Goal: Task Accomplishment & Management: Complete application form

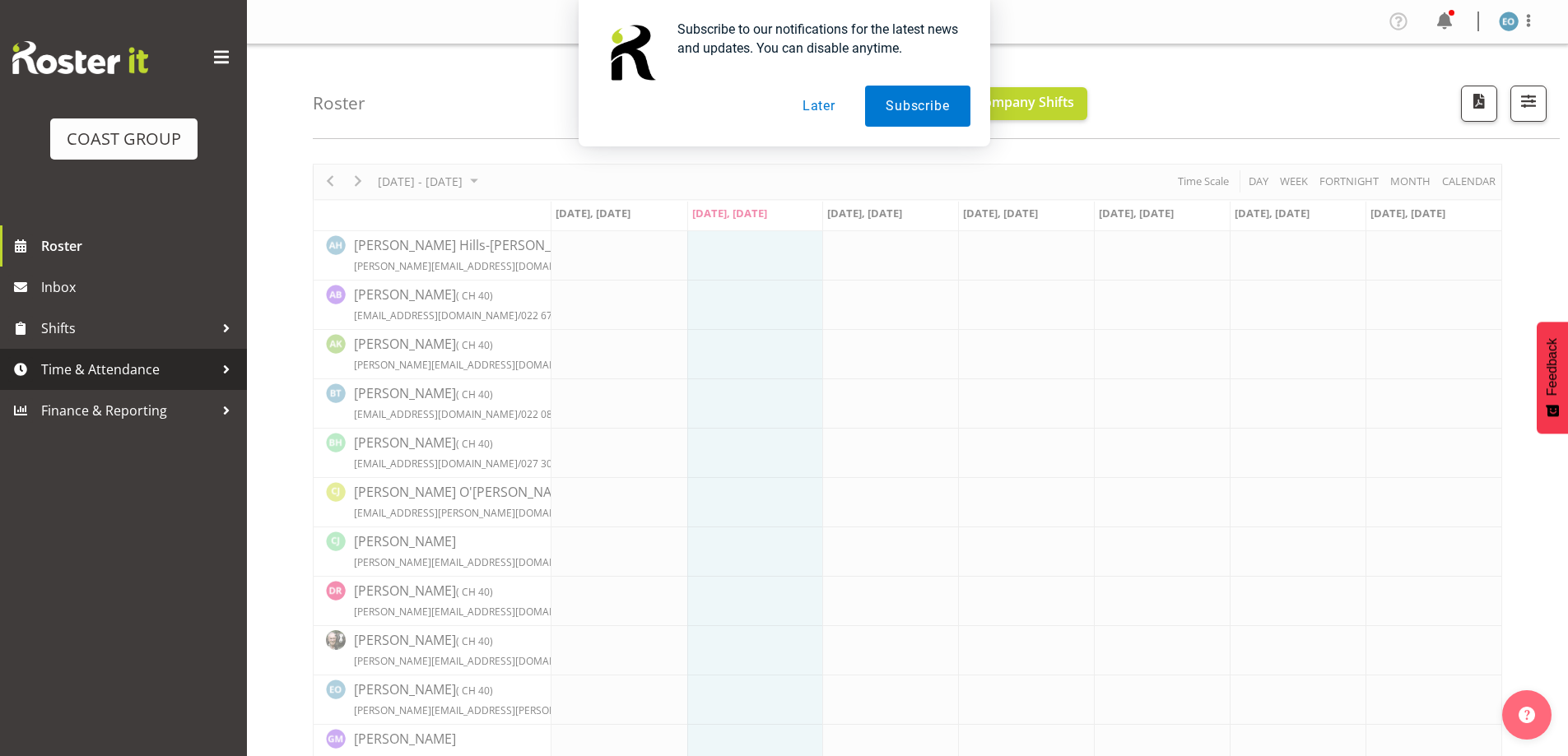
click at [167, 376] on span "Time & Attendance" at bounding box center [127, 369] width 173 height 24
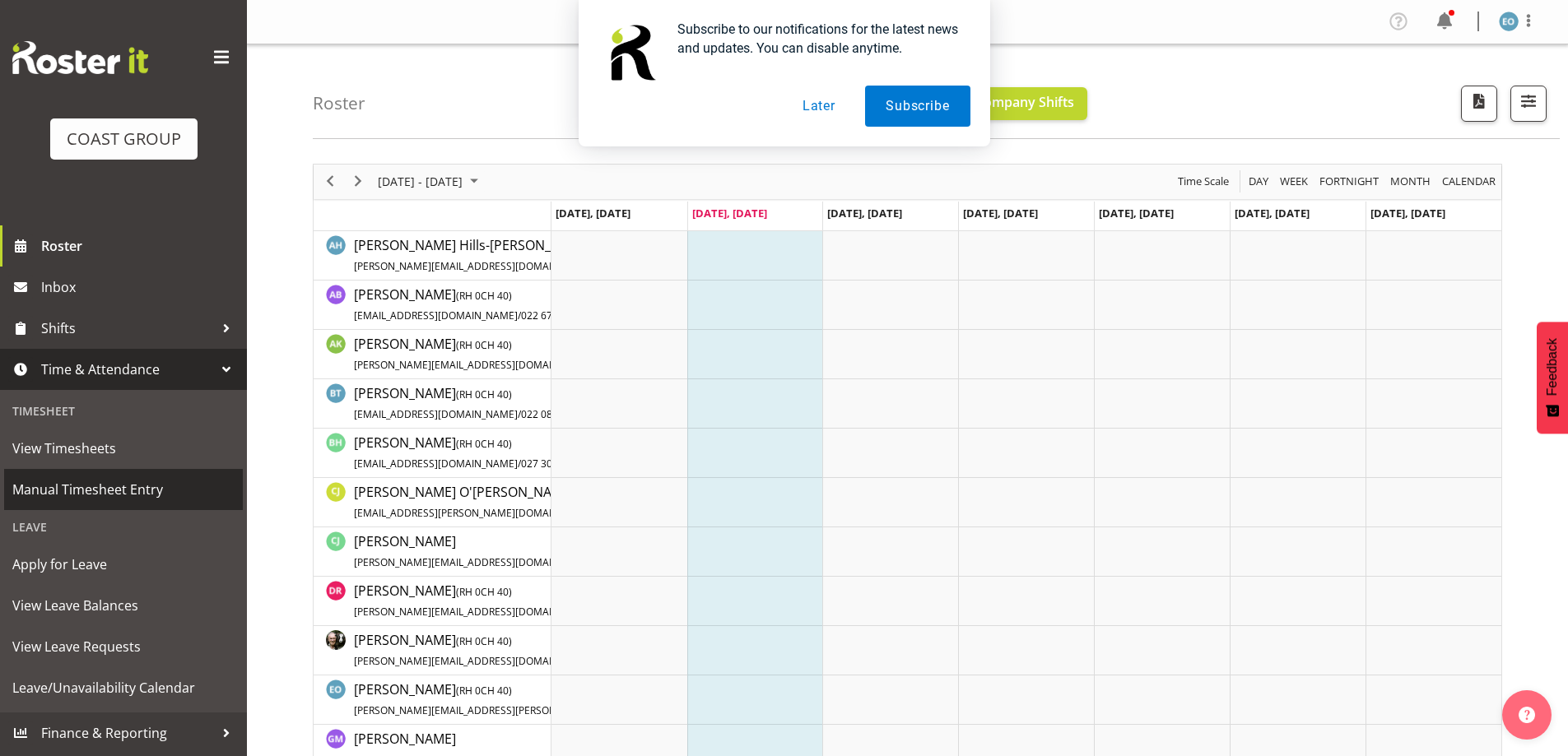
click at [63, 479] on span "Manual Timesheet Entry" at bounding box center [123, 489] width 222 height 24
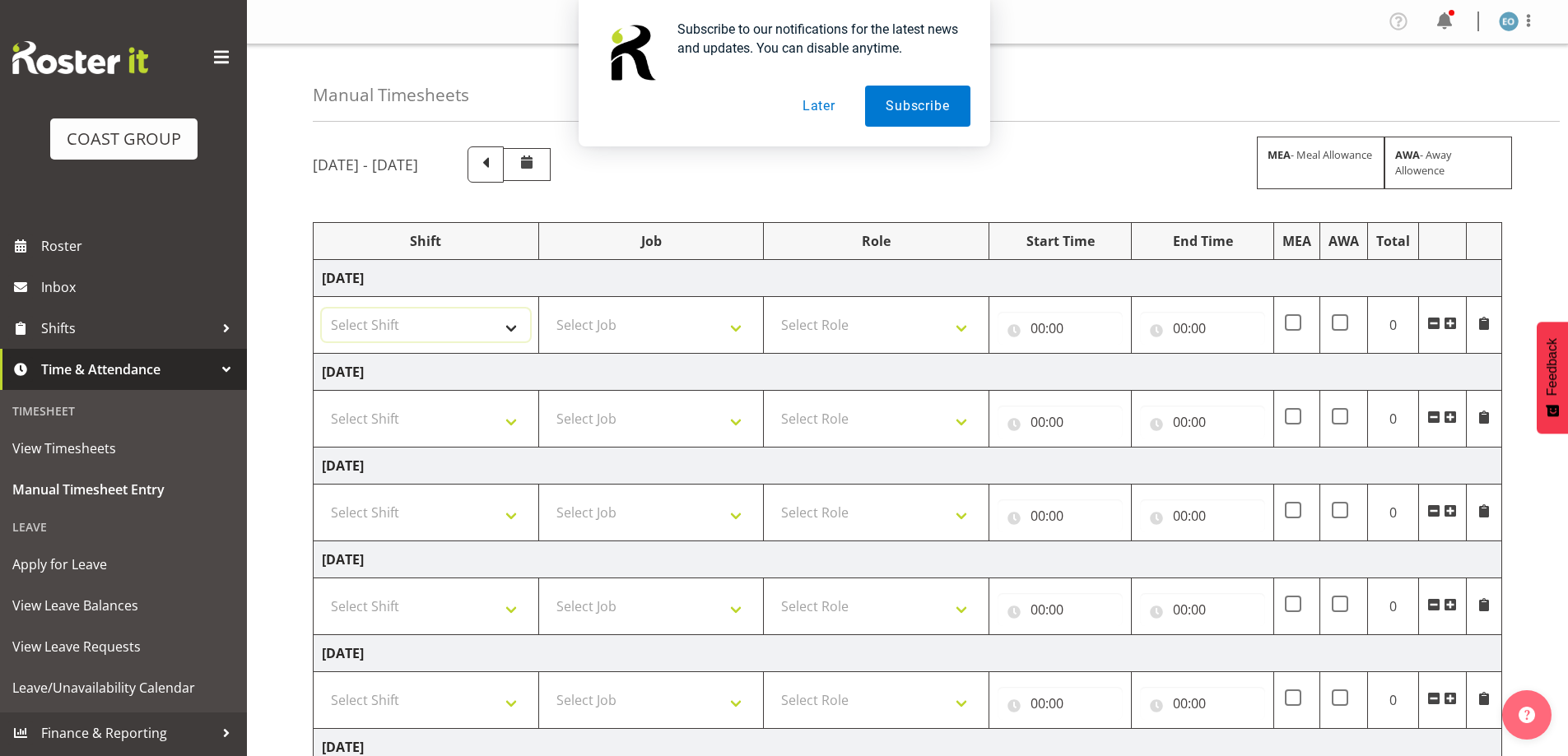
click at [500, 314] on select "Select Shift CHC SIGN ADMIN (LEAVE ALONE, DONT MAKE INACTIVE) DW CHC ARK WORK D…" at bounding box center [426, 325] width 208 height 33
select select "62216"
click at [322, 309] on select "Select Shift CHC SIGN ADMIN (LEAVE ALONE, DONT MAKE INACTIVE) DW CHC ARK WORK D…" at bounding box center [426, 325] width 208 height 33
click at [591, 330] on select "Select Job 1 Carlton Events 1 [PERSON_NAME][GEOGRAPHIC_DATA] 1 [PERSON_NAME][GE…" at bounding box center [651, 325] width 208 height 33
select select "9477"
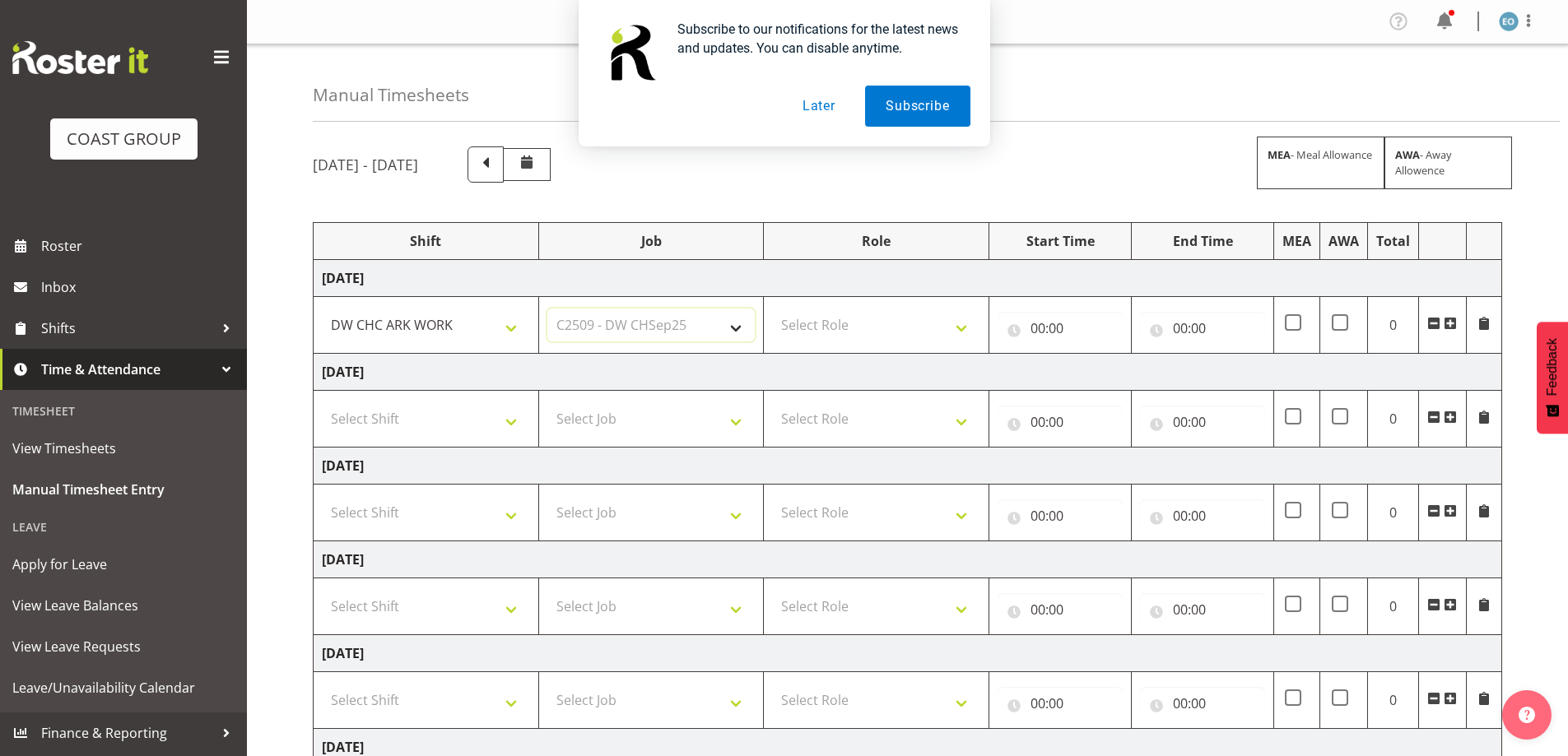
click at [547, 309] on select "Select Job 1 Carlton Events 1 [PERSON_NAME][GEOGRAPHIC_DATA] 1 [PERSON_NAME][GE…" at bounding box center [651, 325] width 208 height 33
click at [705, 422] on select "Select Job 1 Carlton Events 1 [PERSON_NAME][GEOGRAPHIC_DATA] 1 [PERSON_NAME][GE…" at bounding box center [651, 419] width 208 height 33
select select "9477"
click at [547, 402] on select "Select Job 1 Carlton Events 1 [PERSON_NAME][GEOGRAPHIC_DATA] 1 [PERSON_NAME][GE…" at bounding box center [651, 419] width 208 height 33
click at [638, 506] on select "Select Job 1 Carlton Events 1 [PERSON_NAME][GEOGRAPHIC_DATA] 1 [PERSON_NAME][GE…" at bounding box center [651, 512] width 208 height 33
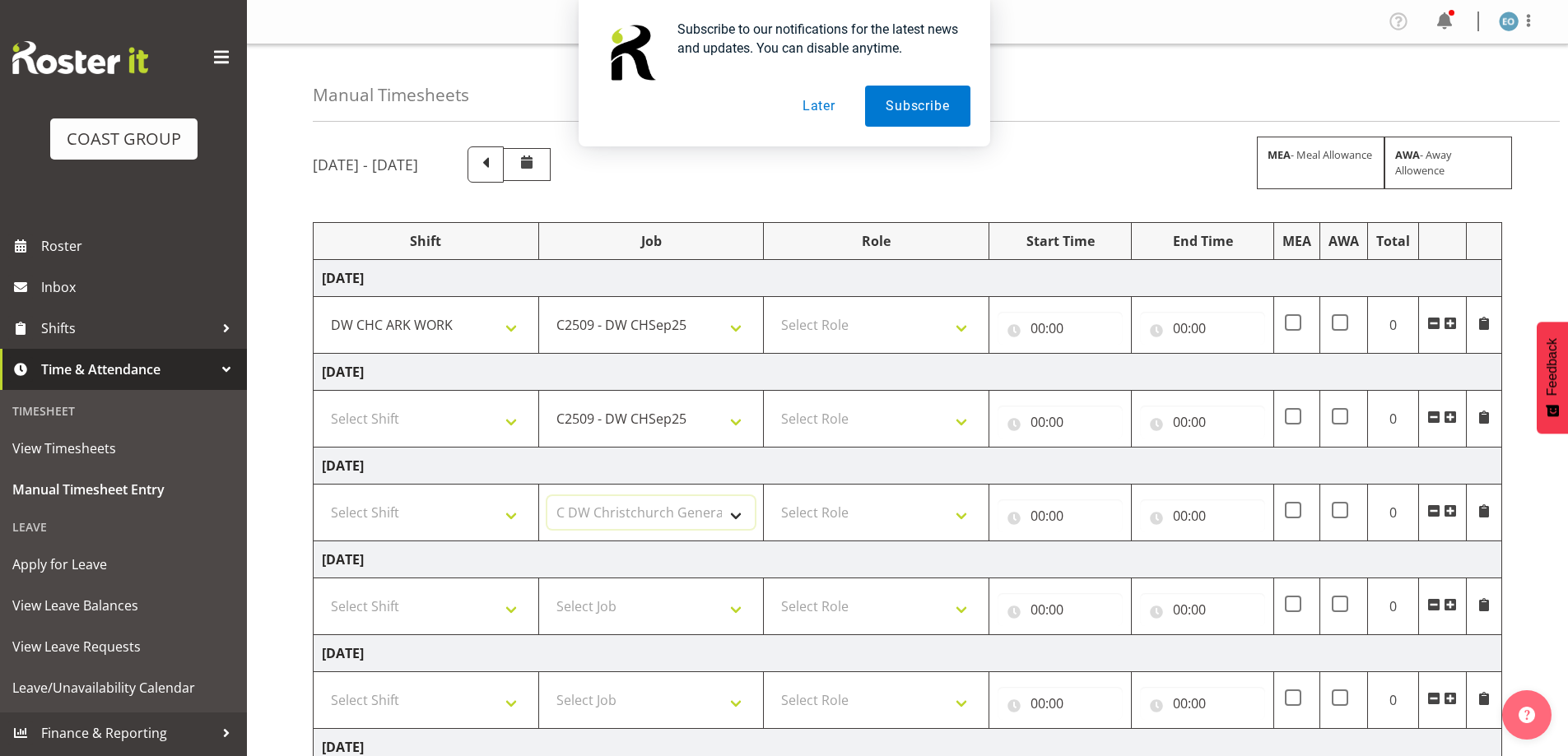
click at [547, 496] on select "Select Job 1 Carlton Events 1 [PERSON_NAME][GEOGRAPHIC_DATA] 1 [PERSON_NAME][GE…" at bounding box center [651, 512] width 208 height 33
click at [649, 508] on select "1 Carlton Events 1 [PERSON_NAME] 1 [PERSON_NAME][GEOGRAPHIC_DATA] 1 EHS WAREHOU…" at bounding box center [651, 512] width 208 height 33
click at [547, 496] on select "1 Carlton Events 1 [PERSON_NAME] 1 [PERSON_NAME][GEOGRAPHIC_DATA] 1 EHS WAREHOU…" at bounding box center [651, 512] width 208 height 33
click at [493, 406] on select "Select Shift CHC SIGN ADMIN (LEAVE ALONE, DONT MAKE INACTIVE) DW CHC ARK WORK D…" at bounding box center [426, 419] width 208 height 33
click at [681, 394] on td "1 Carlton Events 1 [PERSON_NAME] 1 [PERSON_NAME][GEOGRAPHIC_DATA] 1 EHS WAREHOU…" at bounding box center [651, 419] width 225 height 56
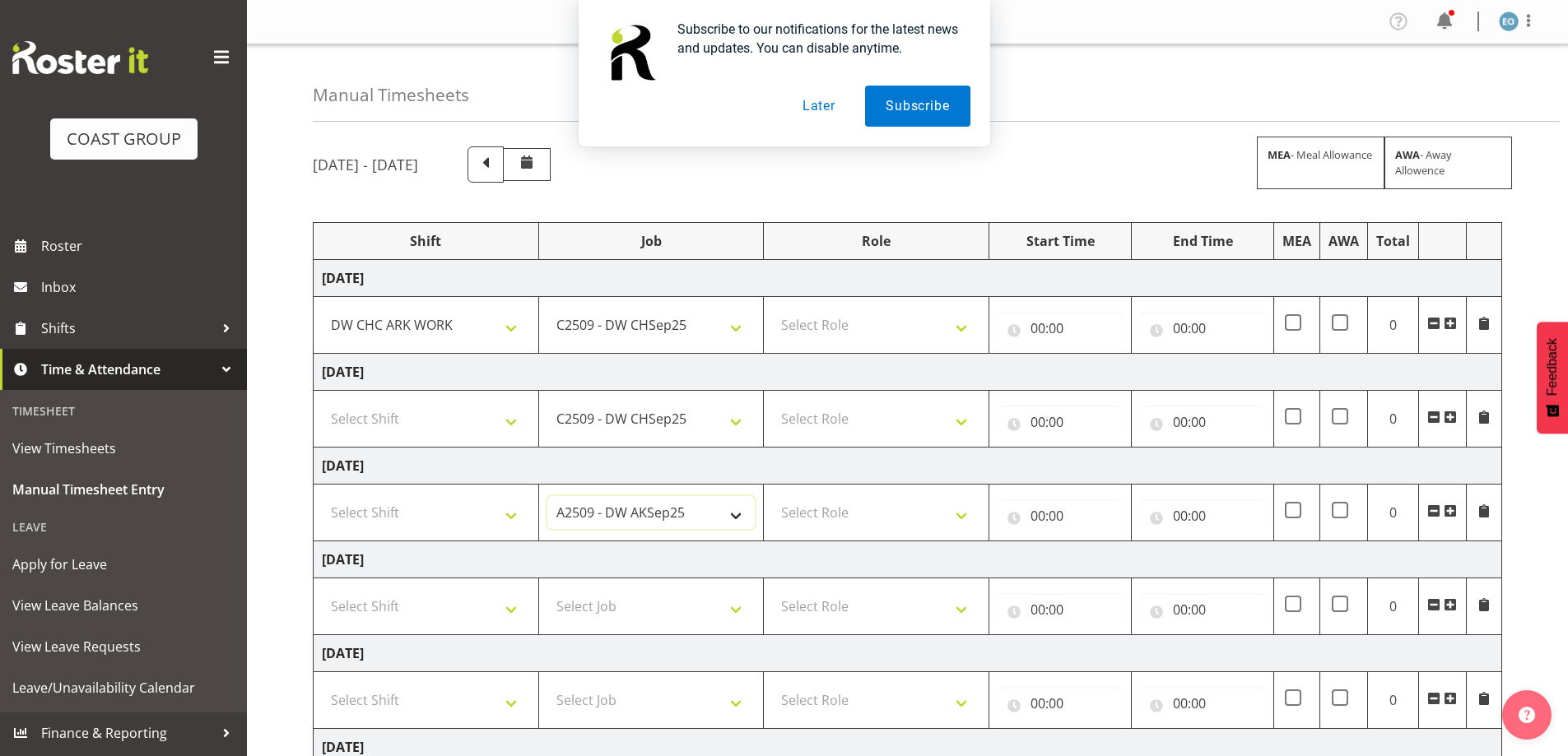
click at [628, 514] on select "1 Carlton Events 1 [PERSON_NAME] 1 [PERSON_NAME][GEOGRAPHIC_DATA] 1 EHS WAREHOU…" at bounding box center [651, 512] width 208 height 33
select select "9477"
click at [547, 496] on select "1 Carlton Events 1 [PERSON_NAME] 1 [PERSON_NAME][GEOGRAPHIC_DATA] 1 EHS WAREHOU…" at bounding box center [651, 512] width 208 height 33
click at [442, 387] on td "[DATE]" at bounding box center [908, 372] width 1188 height 37
click at [432, 411] on select "Select Shift CHC SIGN ADMIN (LEAVE ALONE, DONT MAKE INACTIVE) DW CHC ARK WORK D…" at bounding box center [426, 419] width 208 height 33
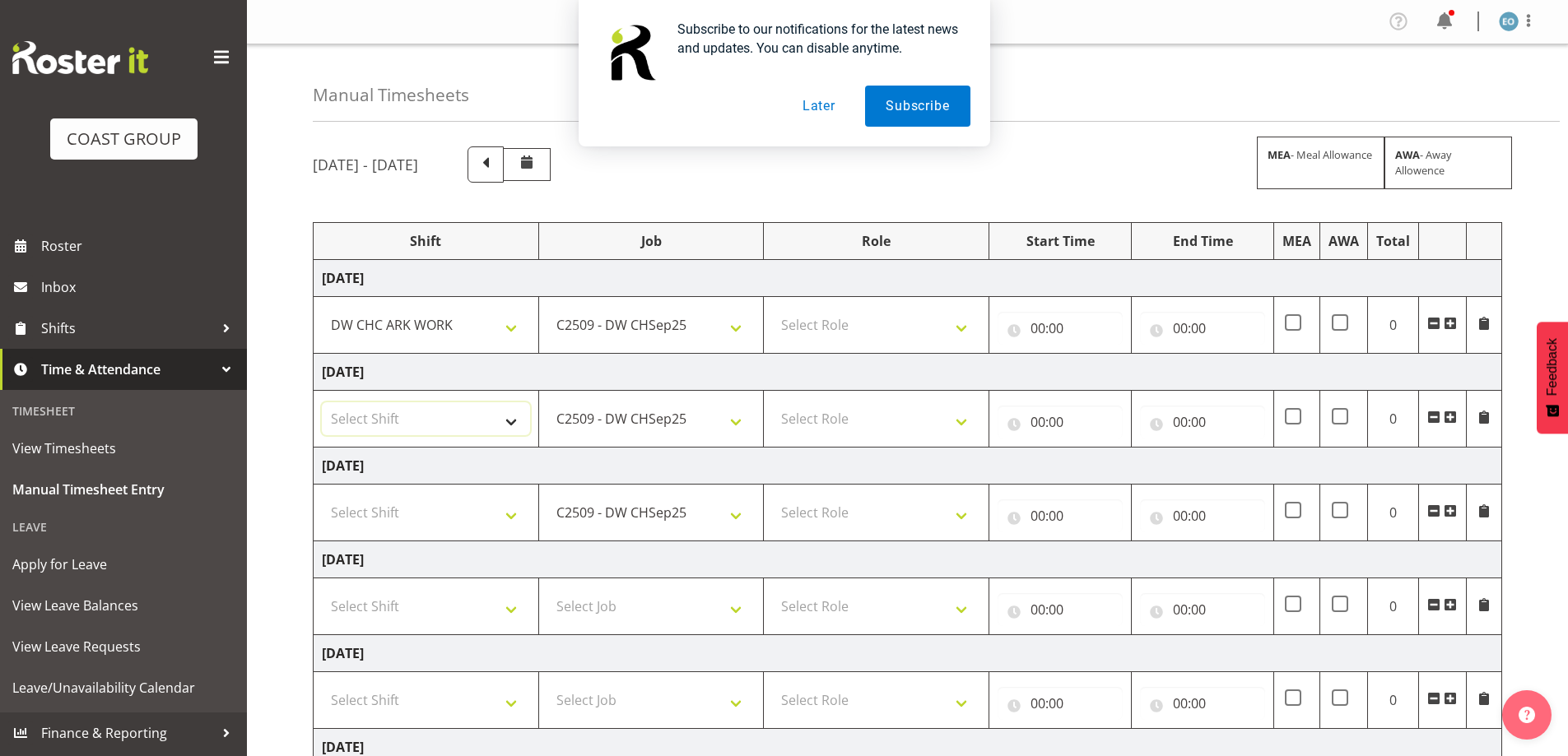
select select "62215"
click at [322, 402] on select "Select Shift CHC SIGN ADMIN (LEAVE ALONE, DONT MAKE INACTIVE) DW CHC ARK WORK D…" at bounding box center [426, 419] width 208 height 33
click at [466, 330] on select "CHC SIGN ADMIN (LEAVE ALONE, DONT MAKE INACTIVE) DW CHC ARK WORK DW CHC Office …" at bounding box center [426, 325] width 208 height 33
select select "62215"
click at [322, 309] on select "CHC SIGN ADMIN (LEAVE ALONE, DONT MAKE INACTIVE) DW CHC ARK WORK DW CHC Office …" at bounding box center [426, 325] width 208 height 33
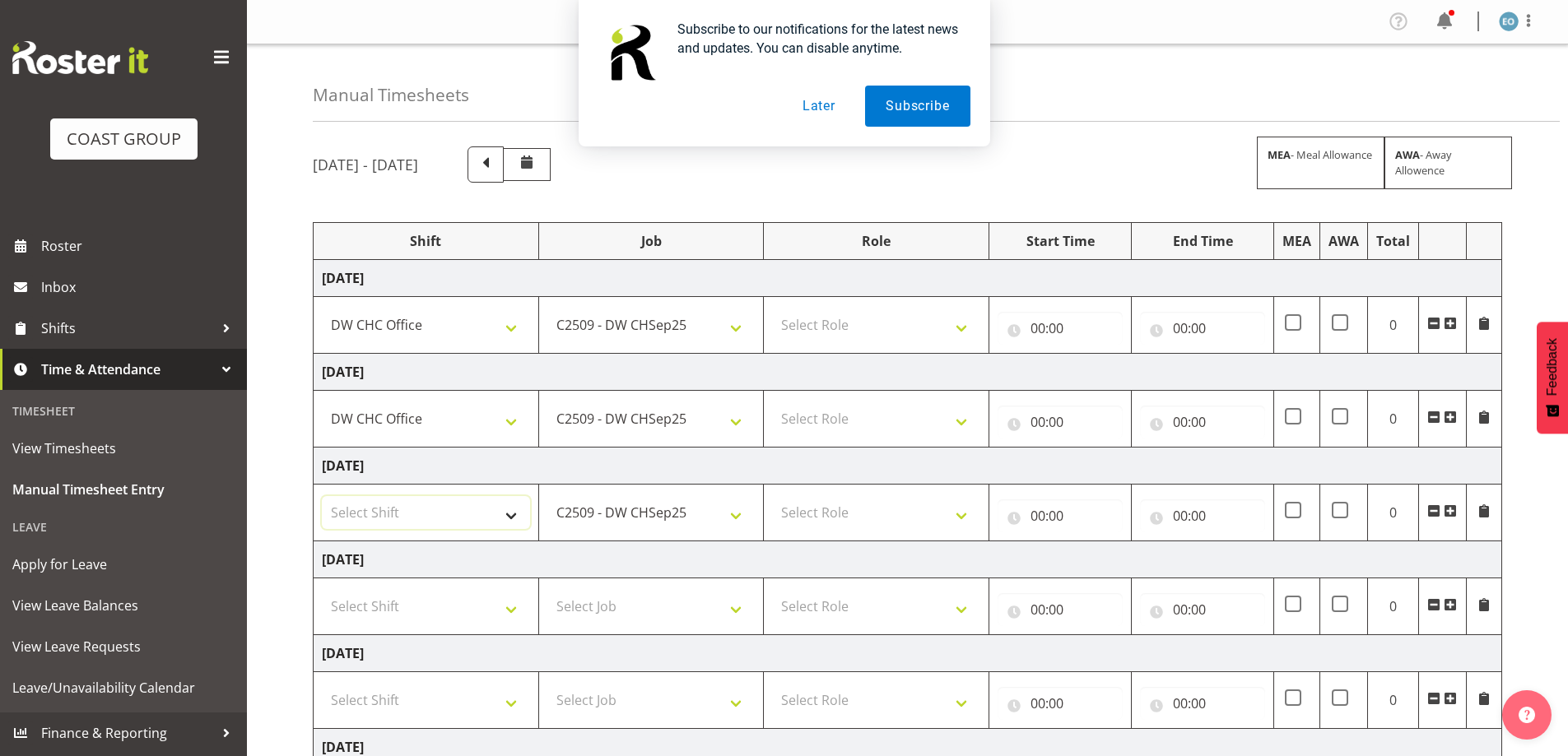
click at [417, 519] on select "Select Shift CHC SIGN ADMIN (LEAVE ALONE, DONT MAKE INACTIVE) DW CHC ARK WORK D…" at bounding box center [426, 512] width 208 height 33
select select "62215"
click at [322, 496] on select "Select Shift CHC SIGN ADMIN (LEAVE ALONE, DONT MAKE INACTIVE) DW CHC ARK WORK D…" at bounding box center [426, 512] width 208 height 33
click at [859, 336] on select "Select Role MANUFACTURE Manufacture" at bounding box center [876, 325] width 208 height 33
click at [845, 394] on td "Select Role MANUFACTURE Manufacture" at bounding box center [877, 419] width 225 height 56
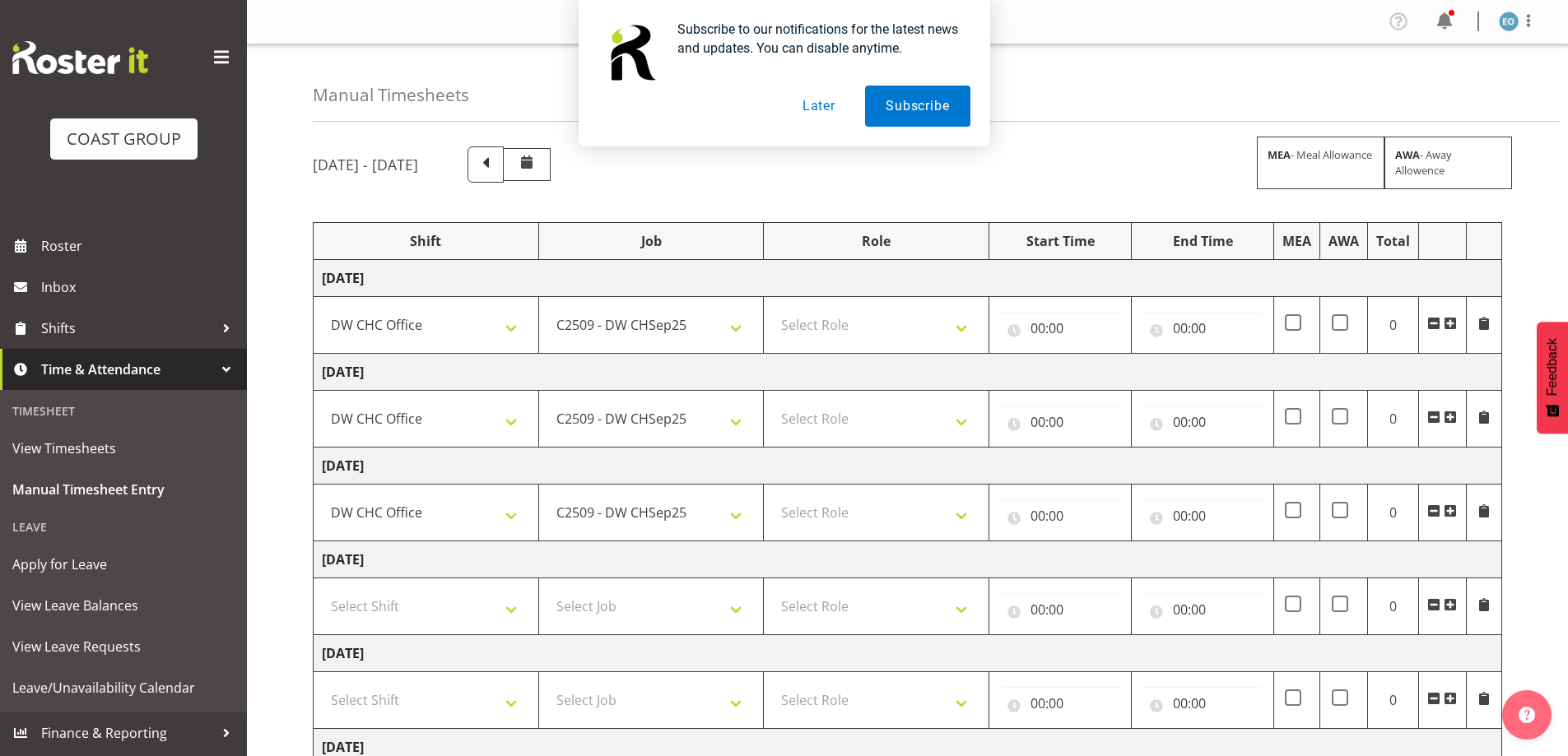
click at [872, 303] on td "Select Role MANUFACTURE Manufacture" at bounding box center [877, 325] width 225 height 56
drag, startPoint x: 863, startPoint y: 327, endPoint x: 863, endPoint y: 336, distance: 9.0
click at [863, 328] on select "Select Role MANUFACTURE Manufacture" at bounding box center [876, 325] width 208 height 33
select select "218"
click at [772, 309] on select "Select Role MANUFACTURE Manufacture" at bounding box center [876, 325] width 208 height 33
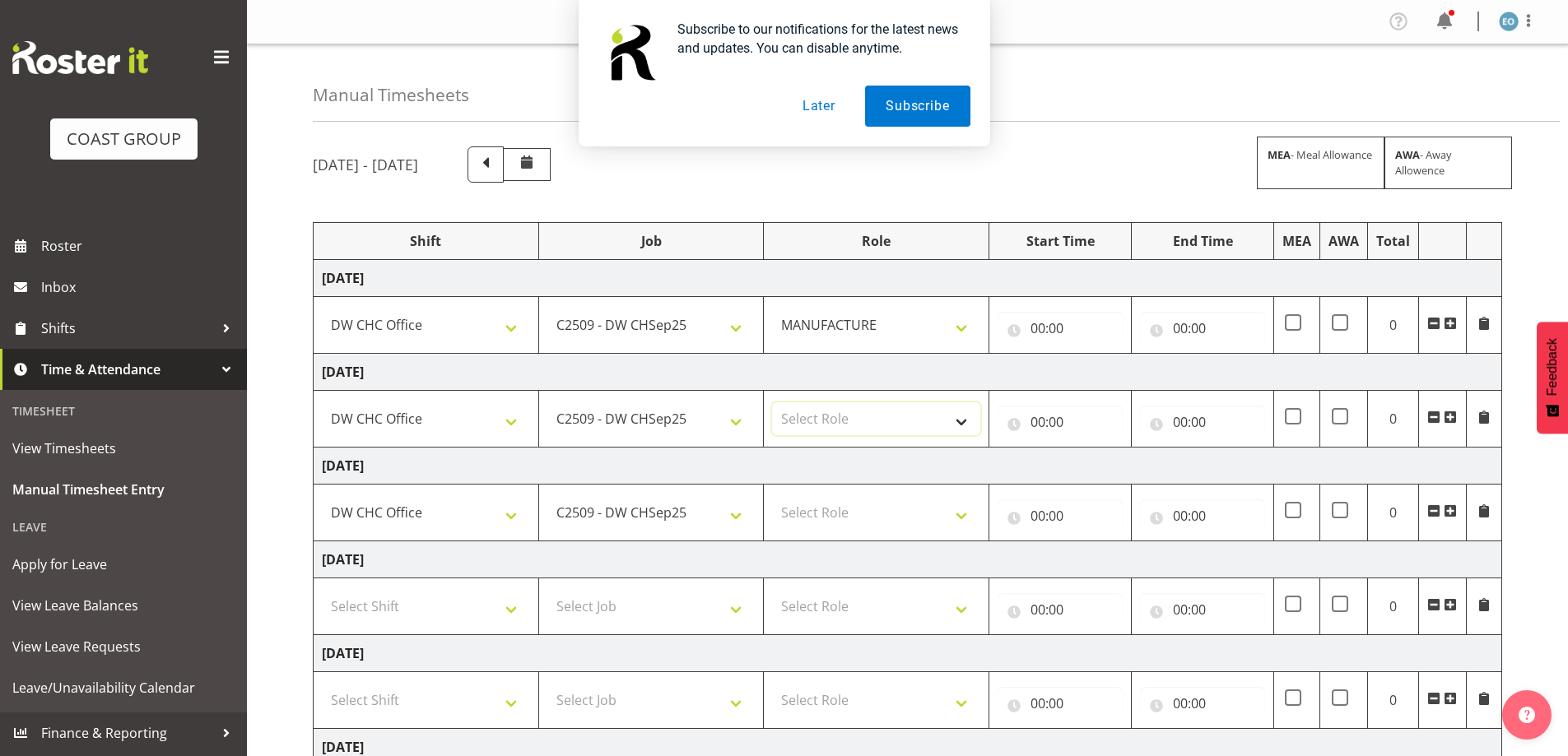
drag, startPoint x: 861, startPoint y: 407, endPoint x: 860, endPoint y: 416, distance: 9.1
click at [861, 412] on select "Select Role MANUFACTURE Manufacture" at bounding box center [876, 419] width 208 height 33
select select "218"
click at [772, 402] on select "Select Role MANUFACTURE Manufacture" at bounding box center [876, 419] width 208 height 33
click at [858, 493] on tbody "[DATE] CHC SIGN ADMIN (LEAVE ALONE, DONT MAKE INACTIVE) DW CHC ARK WORK DW CHC …" at bounding box center [908, 607] width 1188 height 694
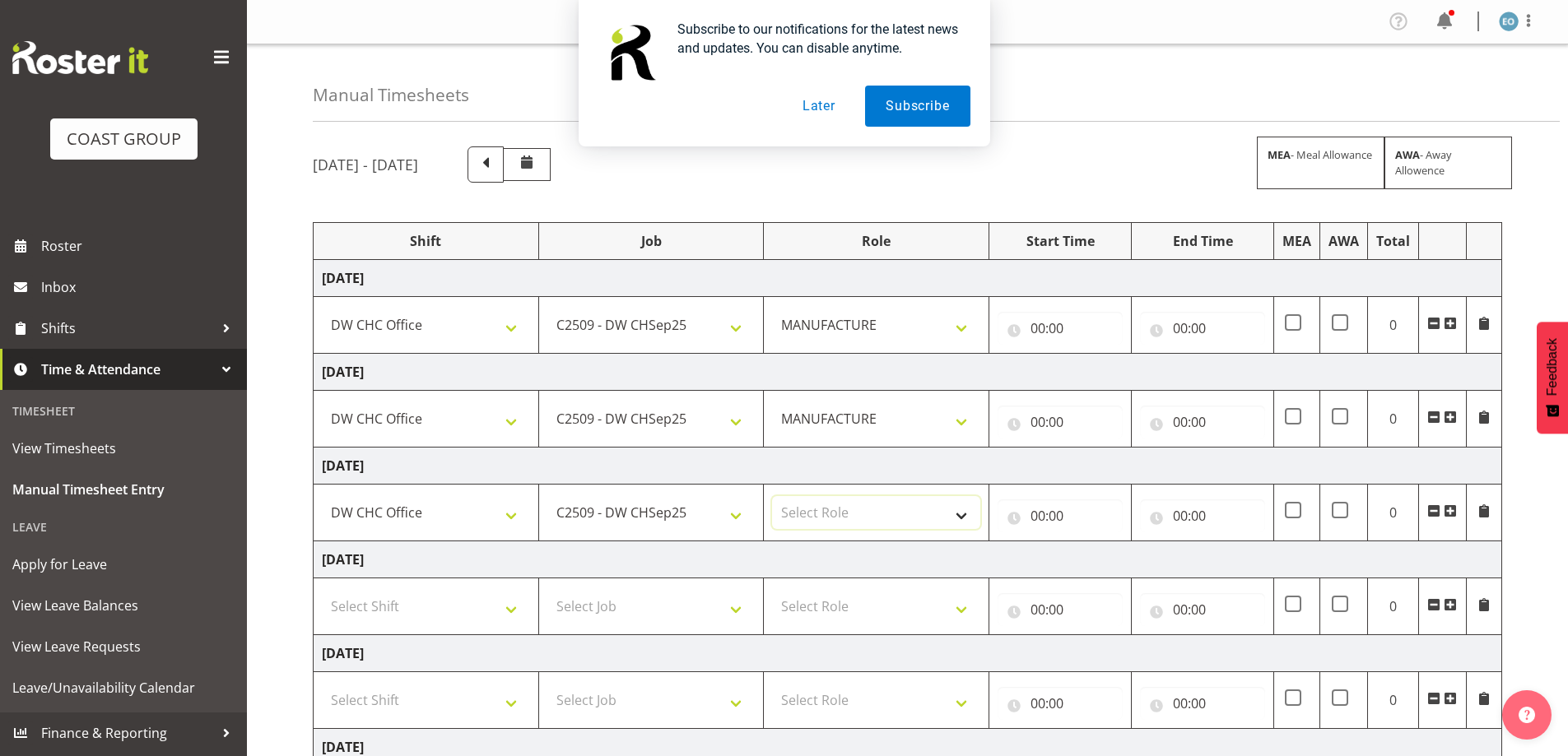
click at [856, 518] on select "Select Role MANUFACTURE Manufacture" at bounding box center [876, 512] width 208 height 33
select select "218"
click at [772, 496] on select "Select Role MANUFACTURE Manufacture" at bounding box center [876, 512] width 208 height 33
drag, startPoint x: 874, startPoint y: 499, endPoint x: 887, endPoint y: 459, distance: 42.1
click at [874, 499] on select "MANUFACTURE Manufacture" at bounding box center [876, 512] width 208 height 33
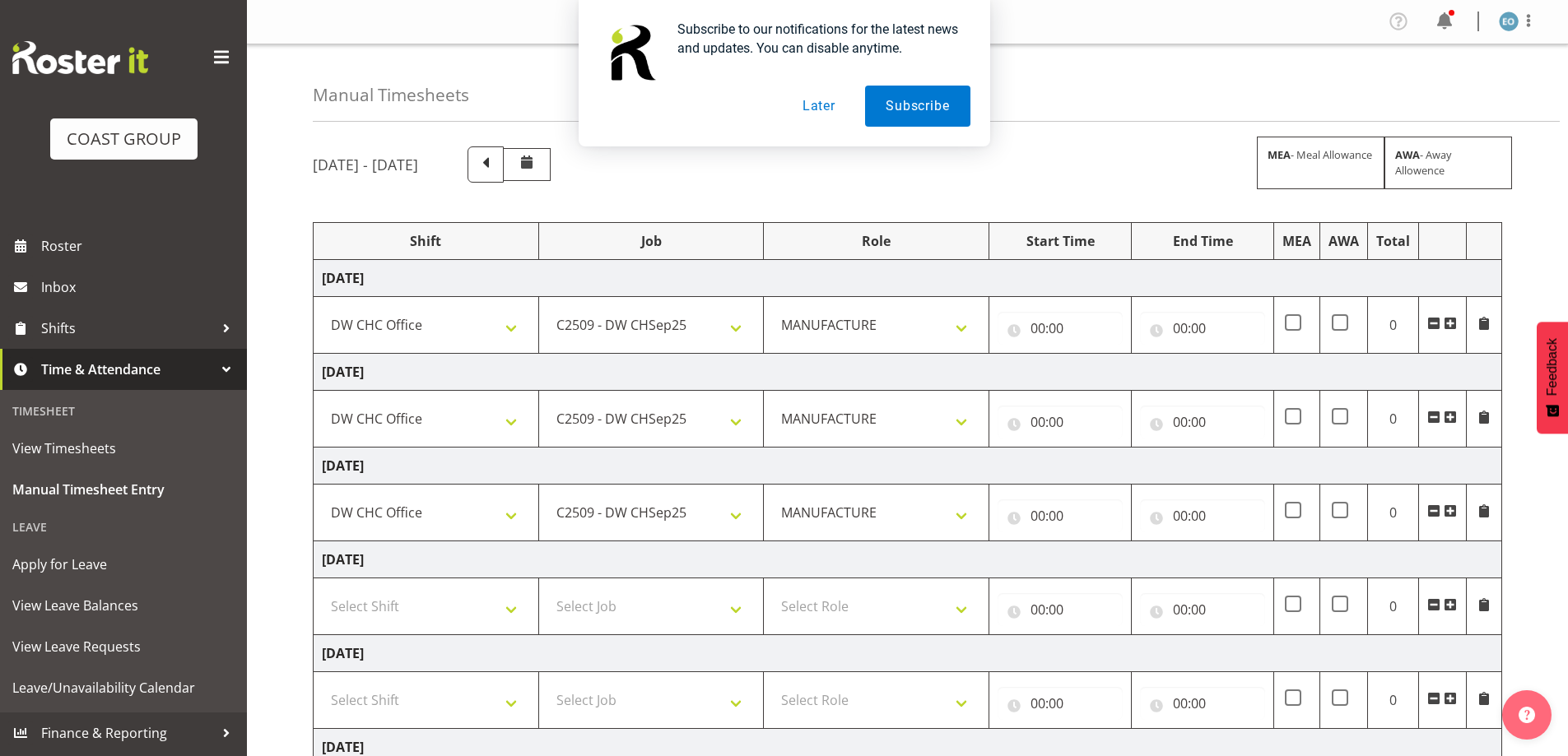
click at [887, 459] on td "[DATE]" at bounding box center [908, 466] width 1188 height 37
click at [893, 459] on td "[DATE]" at bounding box center [908, 466] width 1188 height 37
click at [1047, 307] on div "00:00 00 01 02 03 04 05 06 07 08 09 10 11 12 13 14 15 16 17 18 19 20 21 22 23 :…" at bounding box center [1060, 325] width 125 height 40
click at [1036, 327] on input "00:00" at bounding box center [1060, 329] width 125 height 33
click at [1111, 373] on select "00 01 02 03 04 05 06 07 08 09 10 11 12 13 14 15 16 17 18 19 20 21 22 23" at bounding box center [1109, 371] width 37 height 33
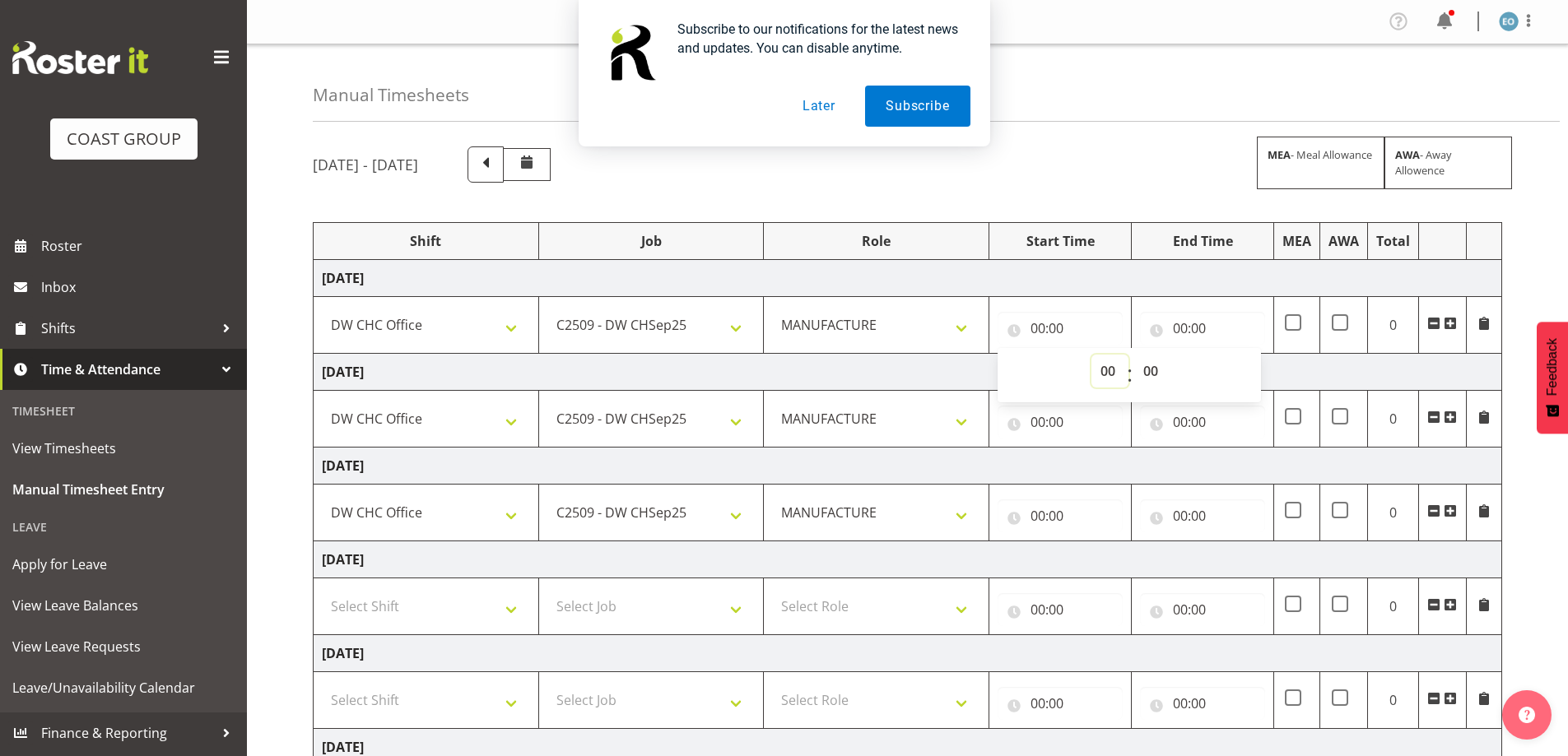
select select "7"
click at [1091, 355] on select "00 01 02 03 04 05 06 07 08 09 10 11 12 13 14 15 16 17 18 19 20 21 22 23" at bounding box center [1109, 371] width 37 height 33
type input "07:00"
click at [1195, 333] on input "00:00" at bounding box center [1202, 329] width 125 height 33
click at [1263, 377] on select "00 01 02 03 04 05 06 07 08 09 10 11 12 13 14 15 16 17 18 19 20 21 22 23" at bounding box center [1252, 371] width 37 height 33
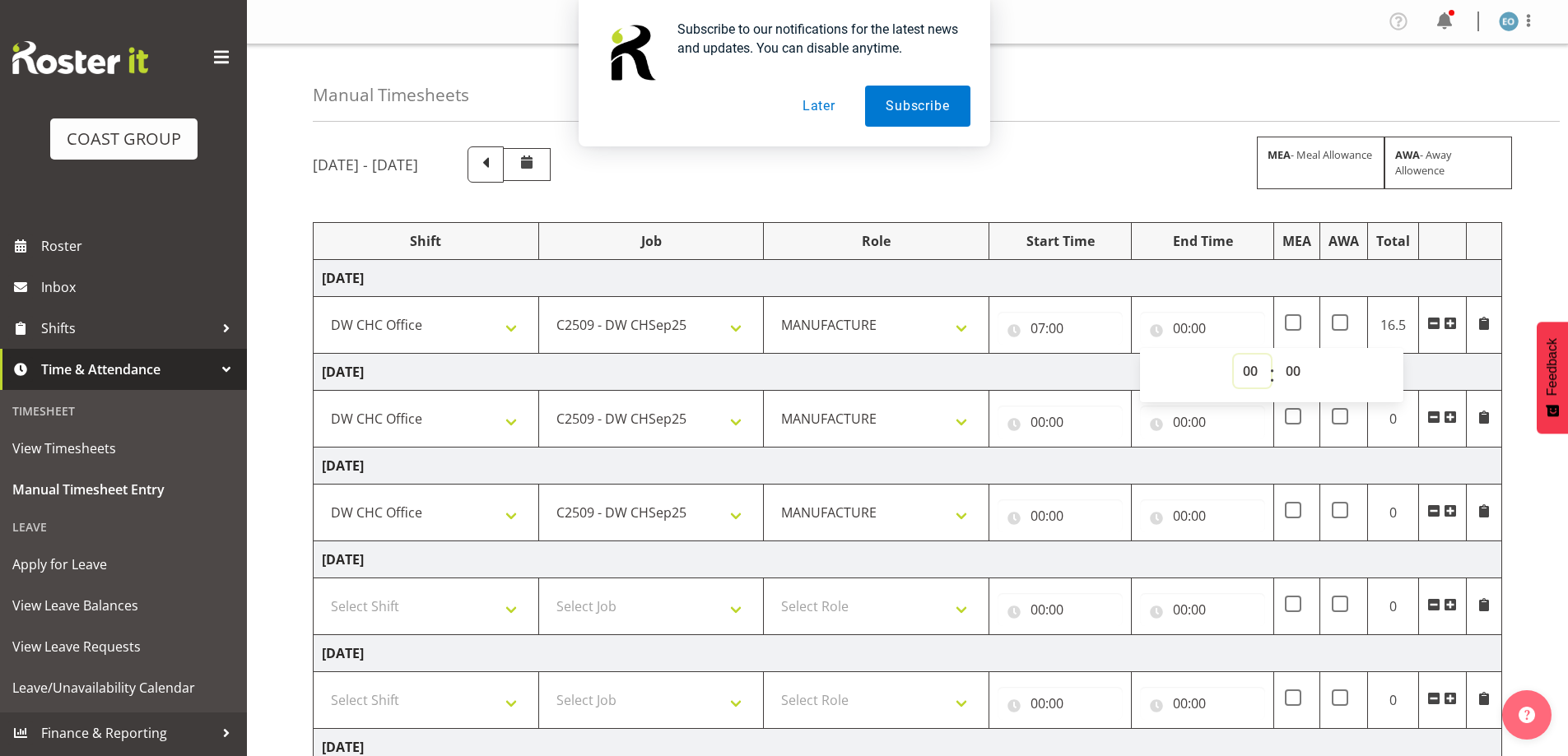
select select "16"
click at [1234, 355] on select "00 01 02 03 04 05 06 07 08 09 10 11 12 13 14 15 16 17 18 19 20 21 22 23" at bounding box center [1252, 371] width 37 height 33
type input "16:00"
click at [1284, 378] on select "00 01 02 03 04 05 06 07 08 09 10 11 12 13 14 15 16 17 18 19 20 21 22 23 24 25 2…" at bounding box center [1295, 371] width 37 height 33
select select "30"
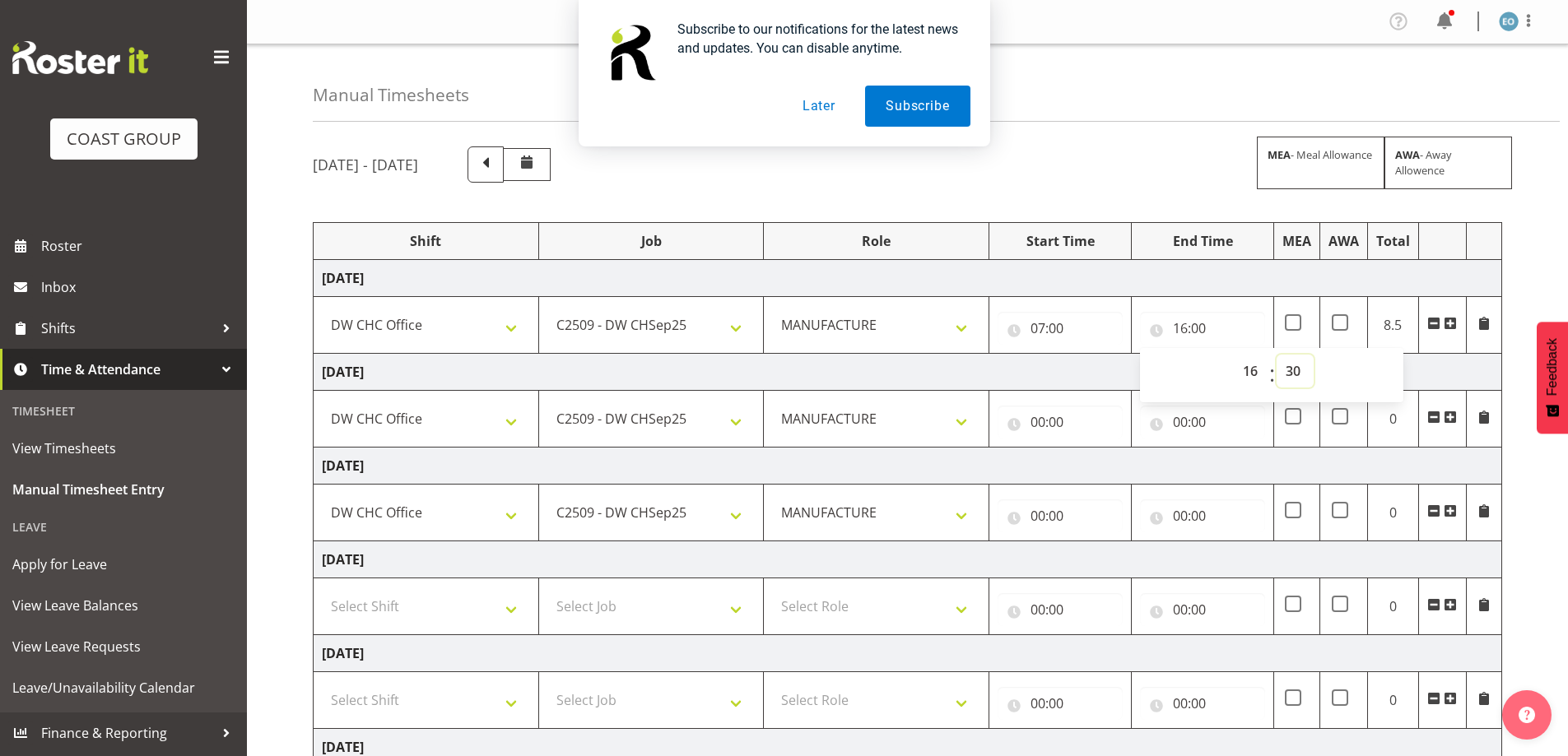
click at [1277, 355] on select "00 01 02 03 04 05 06 07 08 09 10 11 12 13 14 15 16 17 18 19 20 21 22 23 24 25 2…" at bounding box center [1295, 371] width 37 height 33
type input "16:30"
click at [1056, 410] on input "00:00" at bounding box center [1060, 422] width 125 height 33
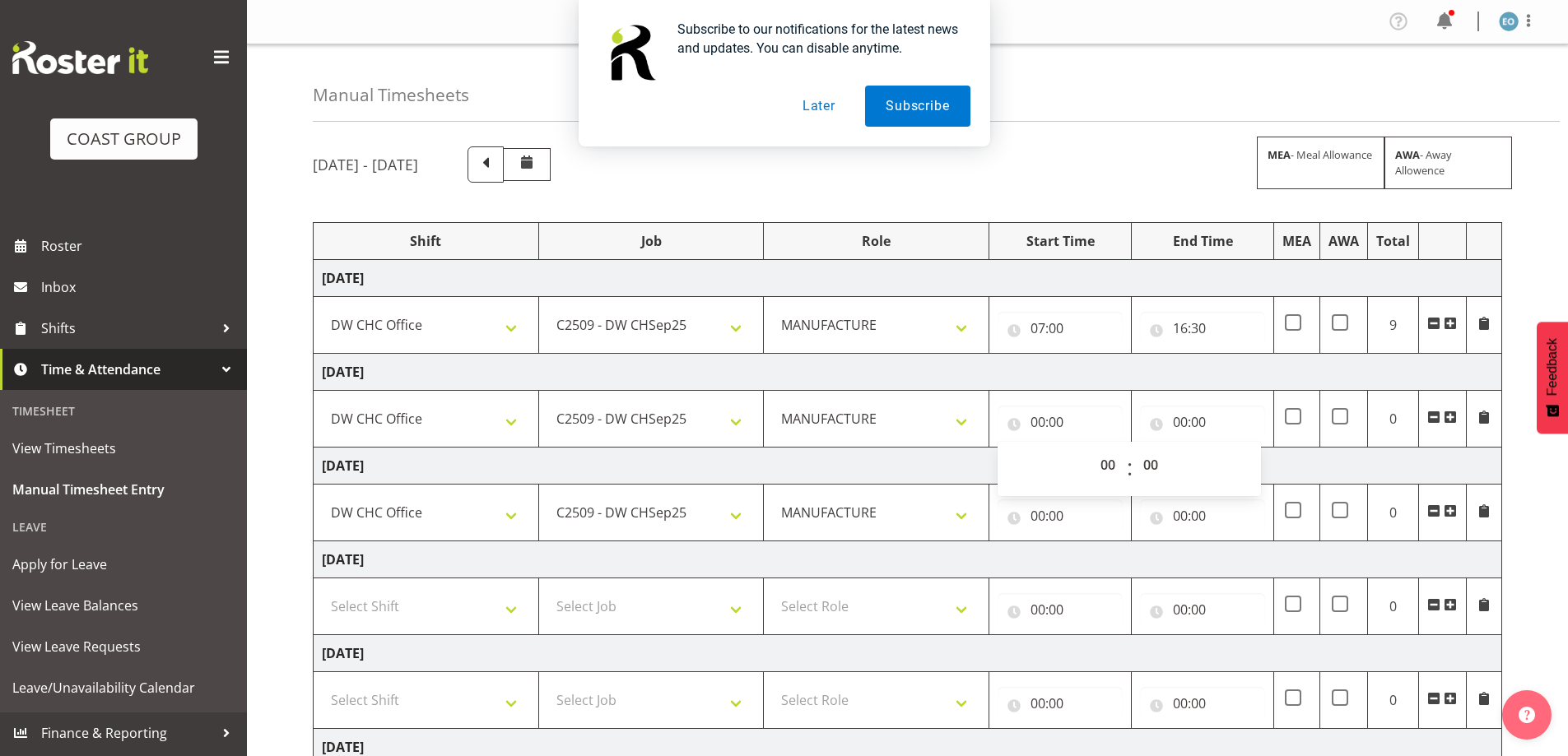
click at [1105, 450] on div "00 01 02 03 04 05 06 07 08 09 10 11 12 13 14 15 16 17 18 19 20 21 22 23 : 00 01…" at bounding box center [1129, 469] width 264 height 55
click at [1118, 466] on select "00 01 02 03 04 05 06 07 08 09 10 11 12 13 14 15 16 17 18 19 20 21 22 23" at bounding box center [1109, 465] width 37 height 33
select select "7"
click at [1091, 448] on select "00 01 02 03 04 05 06 07 08 09 10 11 12 13 14 15 16 17 18 19 20 21 22 23" at bounding box center [1109, 465] width 37 height 33
type input "07:00"
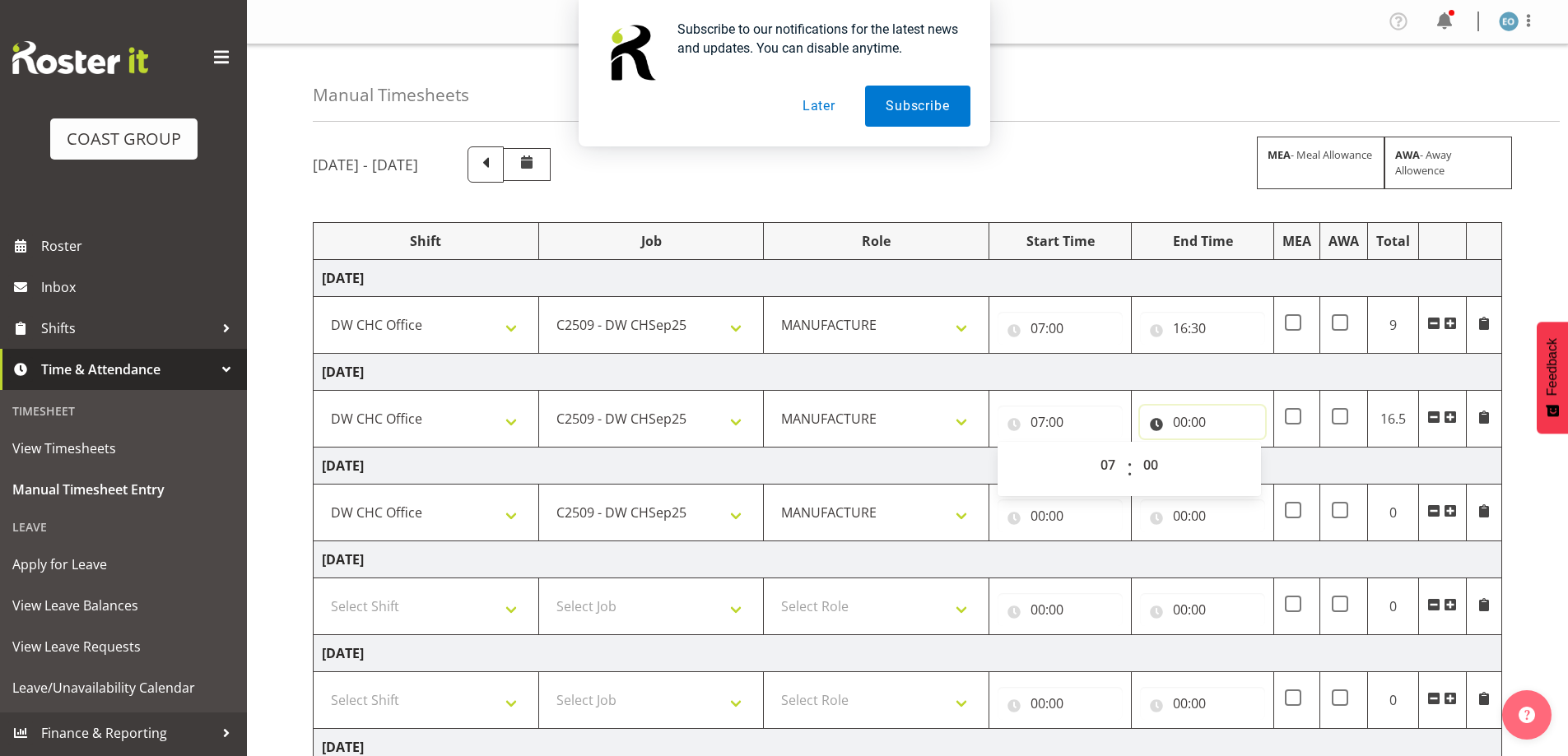
click at [1187, 420] on input "00:00" at bounding box center [1202, 422] width 125 height 33
click at [1242, 467] on select "00 01 02 03 04 05 06 07 08 09 10 11 12 13 14 15 16 17 18 19 20 21 22 23" at bounding box center [1252, 465] width 37 height 33
select select "16"
click at [1234, 448] on select "00 01 02 03 04 05 06 07 08 09 10 11 12 13 14 15 16 17 18 19 20 21 22 23" at bounding box center [1252, 465] width 37 height 33
type input "16:00"
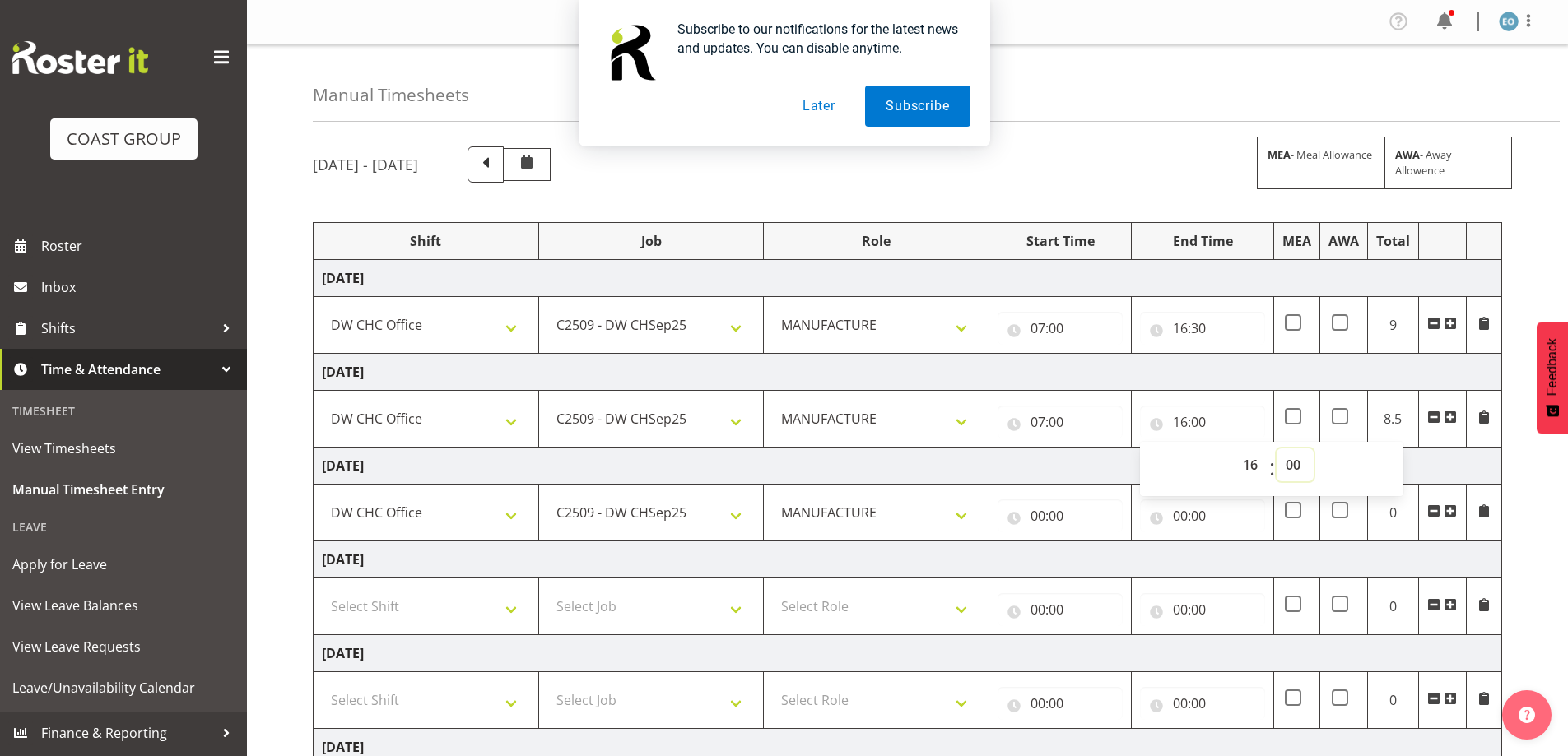
click at [1290, 465] on select "00 01 02 03 04 05 06 07 08 09 10 11 12 13 14 15 16 17 18 19 20 21 22 23 24 25 2…" at bounding box center [1295, 465] width 37 height 33
select select "30"
click at [1277, 448] on select "00 01 02 03 04 05 06 07 08 09 10 11 12 13 14 15 16 17 18 19 20 21 22 23 24 25 2…" at bounding box center [1295, 465] width 37 height 33
type input "16:30"
click at [1053, 501] on input "00:00" at bounding box center [1060, 516] width 125 height 33
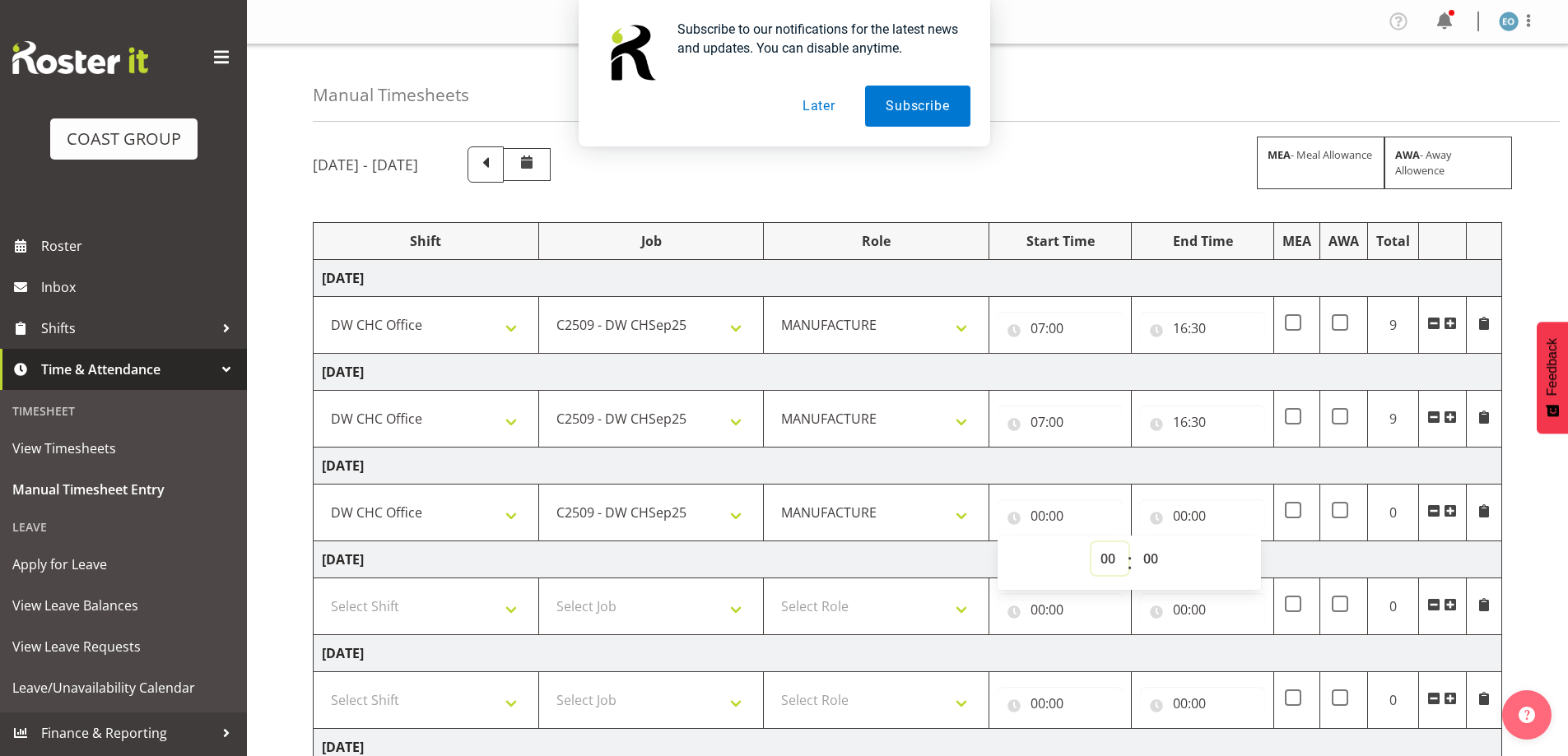
click at [1113, 562] on select "00 01 02 03 04 05 06 07 08 09 10 11 12 13 14 15 16 17 18 19 20 21 22 23" at bounding box center [1109, 558] width 37 height 33
select select "7"
click at [1091, 542] on select "00 01 02 03 04 05 06 07 08 09 10 11 12 13 14 15 16 17 18 19 20 21 22 23" at bounding box center [1109, 558] width 37 height 33
type input "07:00"
click at [1186, 504] on input "00:00" at bounding box center [1202, 516] width 125 height 33
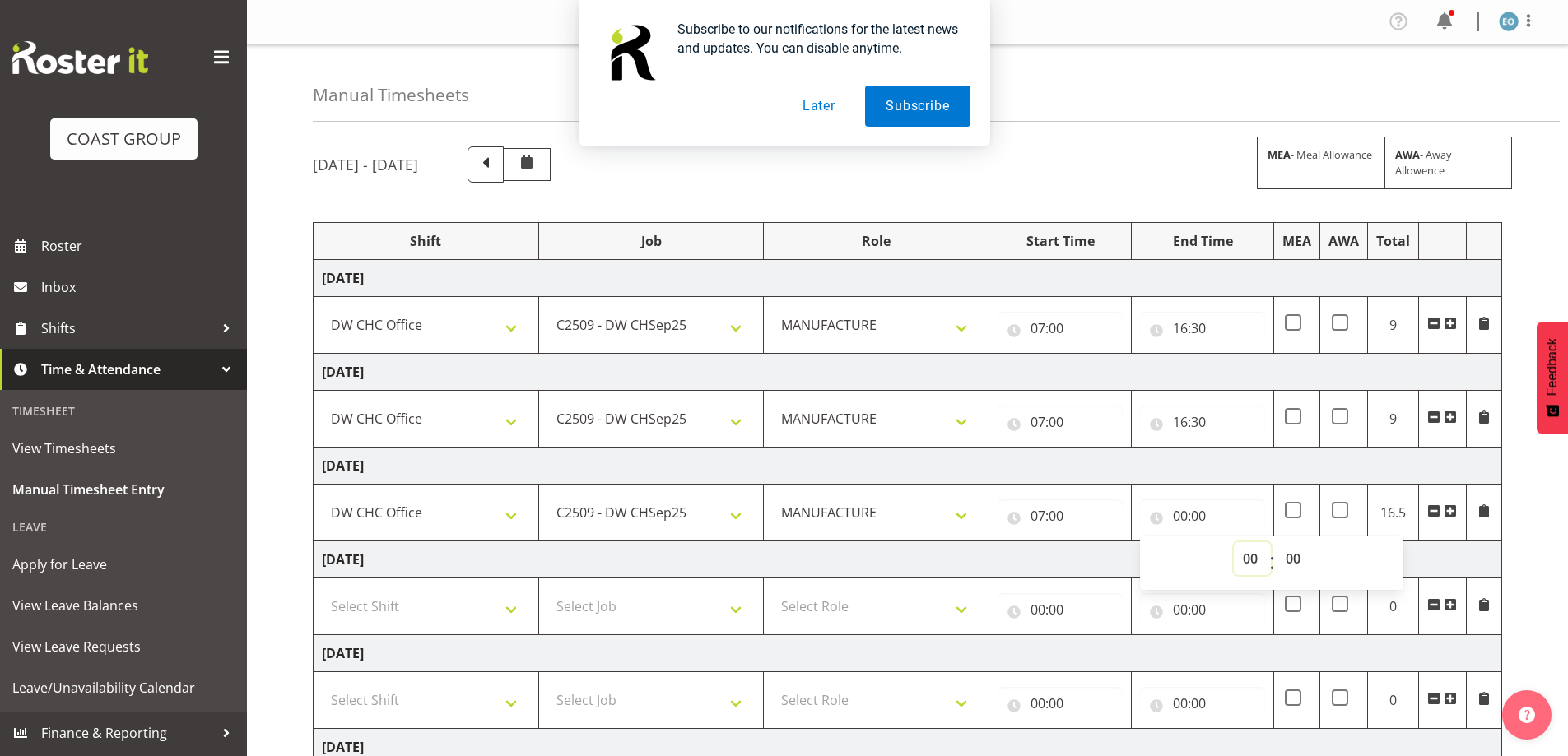
click at [1247, 557] on select "00 01 02 03 04 05 06 07 08 09 10 11 12 13 14 15 16 17 18 19 20 21 22 23" at bounding box center [1252, 558] width 37 height 33
select select "16"
click at [1234, 542] on select "00 01 02 03 04 05 06 07 08 09 10 11 12 13 14 15 16 17 18 19 20 21 22 23" at bounding box center [1252, 558] width 37 height 33
type input "16:00"
click at [1297, 561] on select "00 01 02 03 04 05 06 07 08 09 10 11 12 13 14 15 16 17 18 19 20 21 22 23 24 25 2…" at bounding box center [1295, 558] width 37 height 33
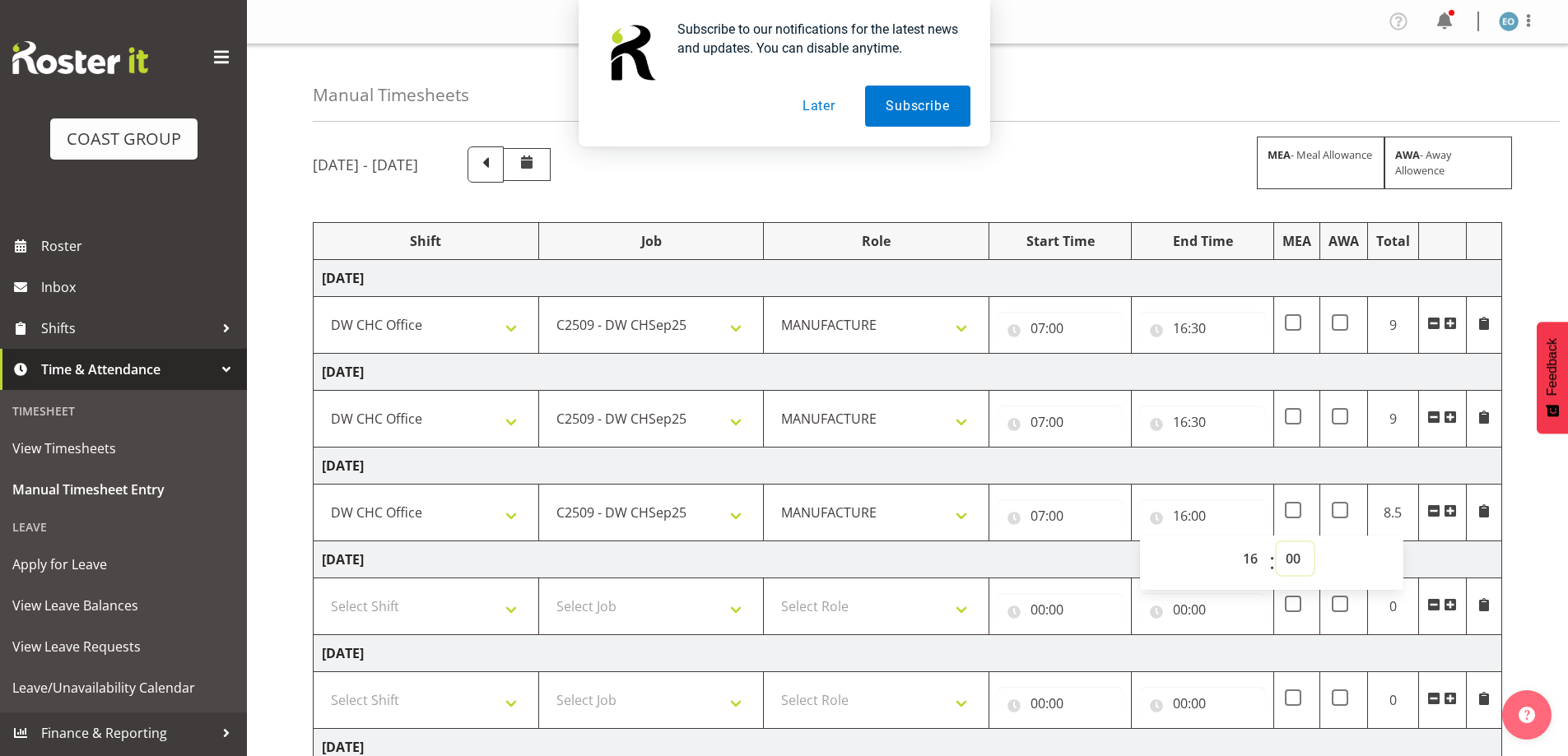
select select "30"
click at [1277, 542] on select "00 01 02 03 04 05 06 07 08 09 10 11 12 13 14 15 16 17 18 19 20 21 22 23 24 25 2…" at bounding box center [1295, 558] width 37 height 33
type input "16:30"
click at [1186, 469] on td "[DATE]" at bounding box center [908, 466] width 1188 height 37
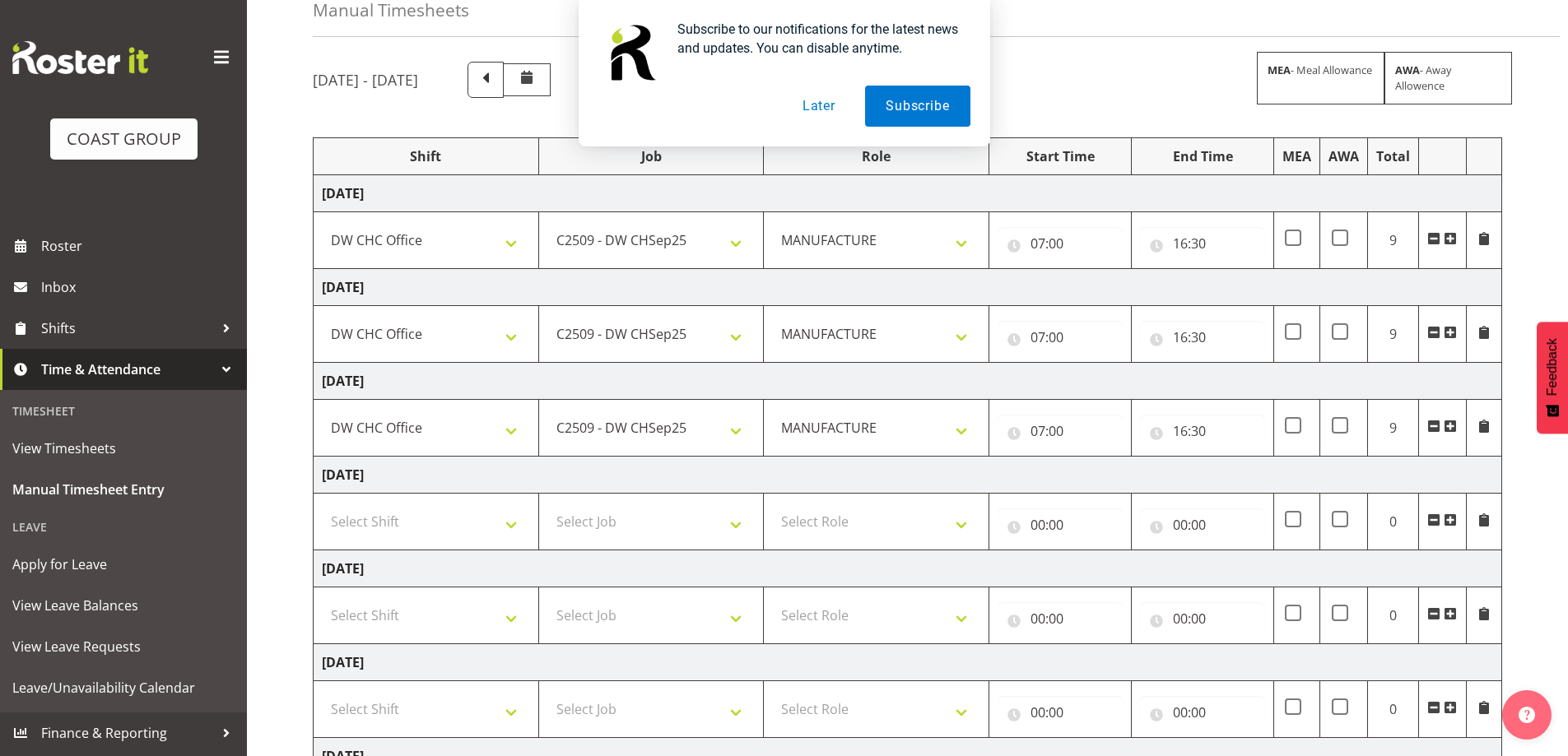
scroll to position [247, 0]
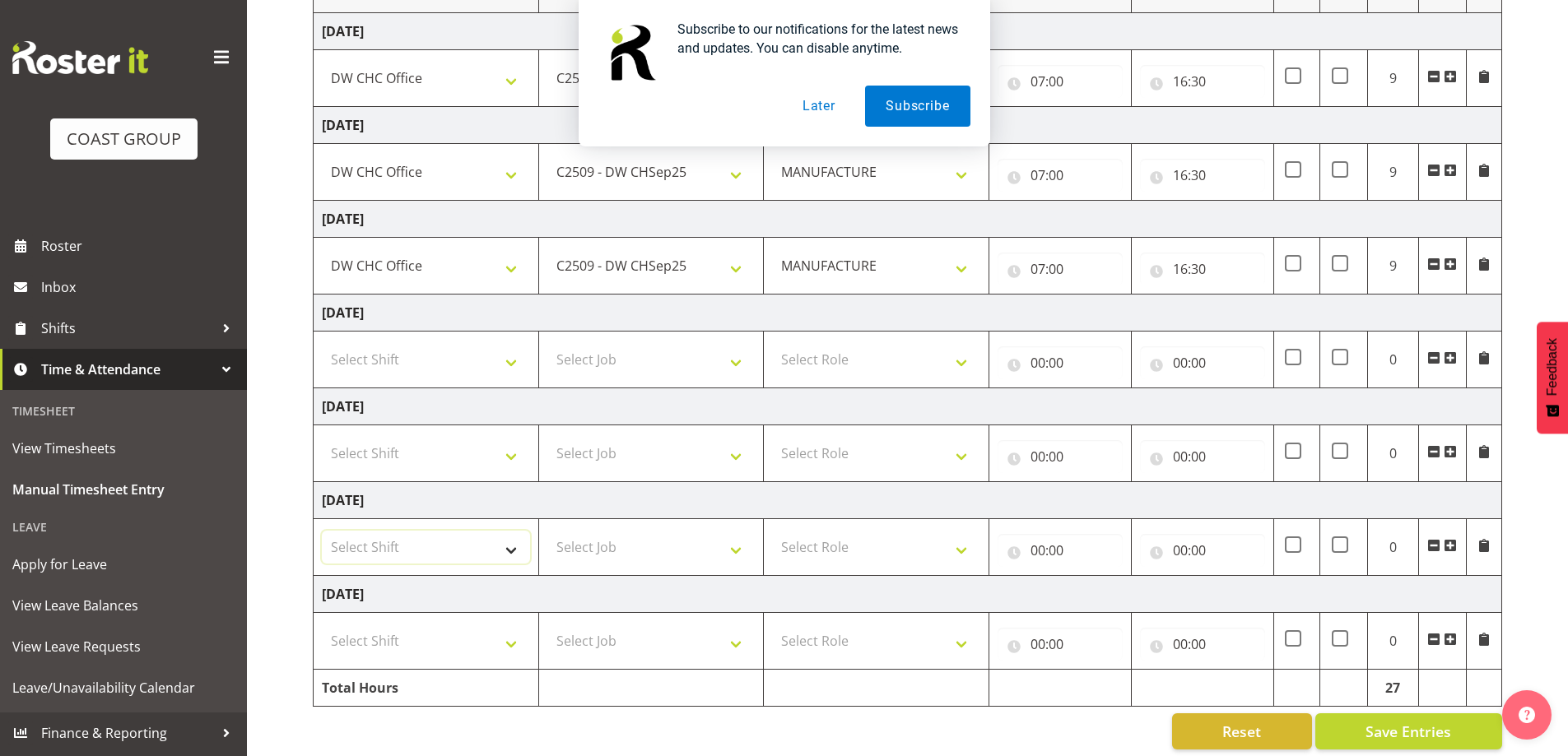
click at [479, 534] on select "Select Shift CHC SIGN ADMIN (LEAVE ALONE, DONT MAKE INACTIVE) DW CHC ARK WORK D…" at bounding box center [426, 547] width 208 height 33
select select "62215"
click at [322, 531] on select "Select Shift CHC SIGN ADMIN (LEAVE ALONE, DONT MAKE INACTIVE) DW CHC ARK WORK D…" at bounding box center [426, 547] width 208 height 33
click at [445, 652] on select "Select Shift CHC SIGN ADMIN (LEAVE ALONE, DONT MAKE INACTIVE) DW CHC ARK WORK D…" at bounding box center [426, 641] width 208 height 33
select select "62215"
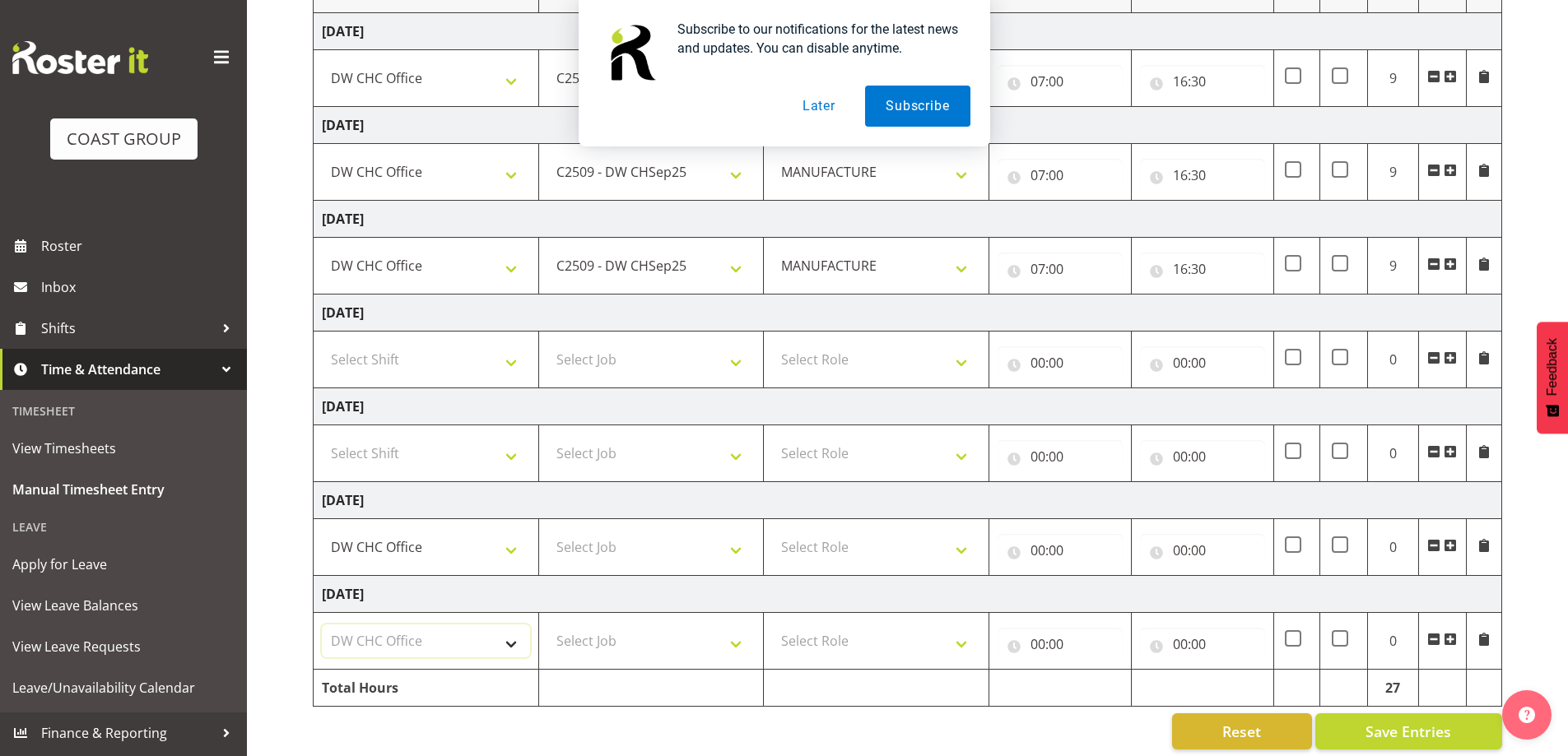
click at [322, 624] on select "Select Shift CHC SIGN ADMIN (LEAVE ALONE, DONT MAKE INACTIVE) DW CHC ARK WORK D…" at bounding box center [426, 641] width 208 height 33
click at [665, 557] on select "Select Job 1 Carlton Events 1 [PERSON_NAME][GEOGRAPHIC_DATA] 1 [PERSON_NAME][GE…" at bounding box center [651, 547] width 208 height 33
click at [547, 531] on select "Select Job 1 Carlton Events 1 [PERSON_NAME][GEOGRAPHIC_DATA] 1 [PERSON_NAME][GE…" at bounding box center [651, 547] width 208 height 33
click at [666, 559] on select "1 Carlton Events 1 [PERSON_NAME] 1 [PERSON_NAME][GEOGRAPHIC_DATA] 1 EHS WAREHOU…" at bounding box center [651, 547] width 208 height 33
select select "9477"
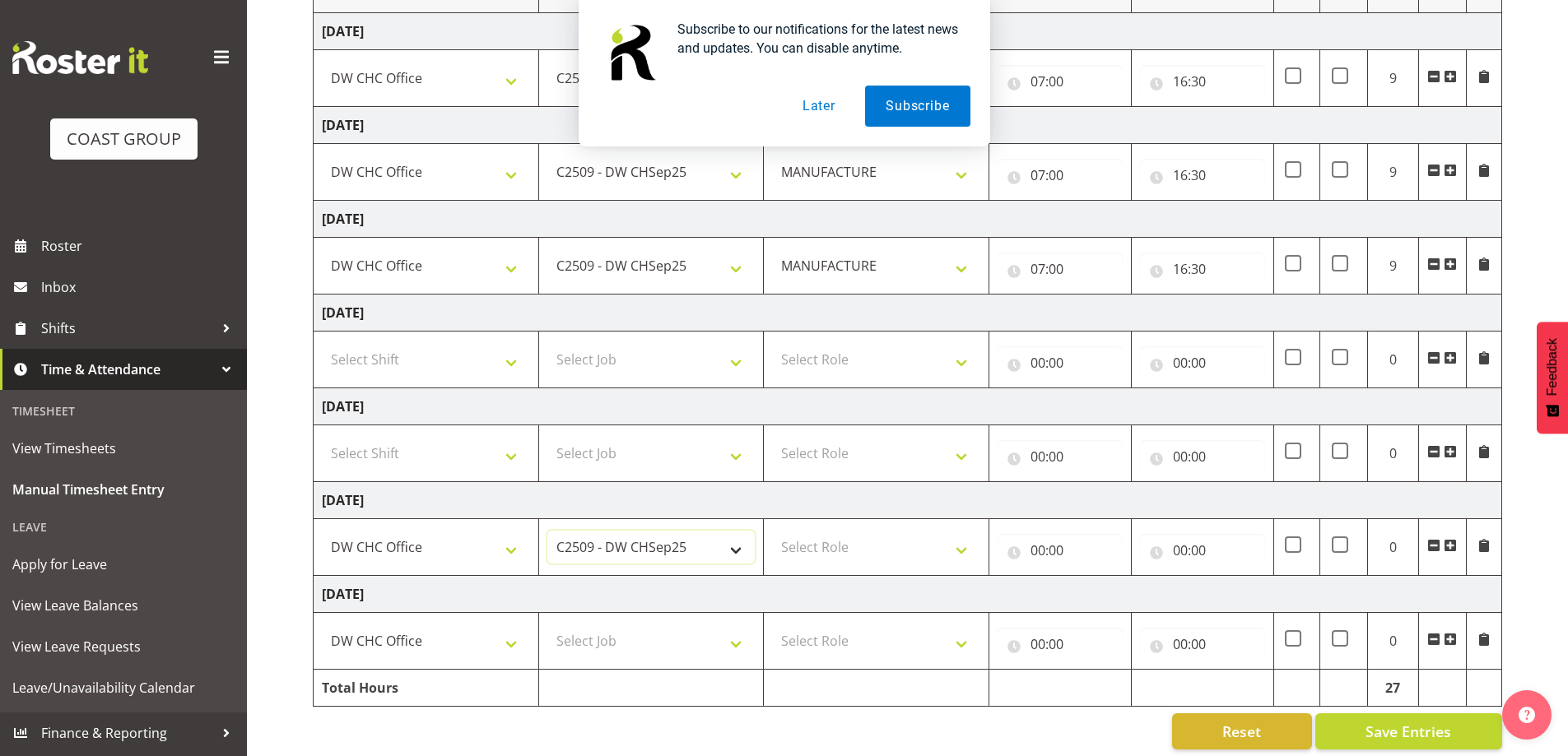
click at [547, 531] on select "1 Carlton Events 1 [PERSON_NAME] 1 [PERSON_NAME][GEOGRAPHIC_DATA] 1 EHS WAREHOU…" at bounding box center [651, 547] width 208 height 33
click at [683, 628] on select "Select Job 1 Carlton Events 1 [PERSON_NAME][GEOGRAPHIC_DATA] 1 [PERSON_NAME][GE…" at bounding box center [651, 641] width 208 height 33
select select "9477"
click at [547, 624] on select "Select Job 1 Carlton Events 1 [PERSON_NAME][GEOGRAPHIC_DATA] 1 [PERSON_NAME][GE…" at bounding box center [651, 641] width 208 height 33
click at [859, 533] on select "Select Role MANUFACTURE Manufacture" at bounding box center [876, 547] width 208 height 33
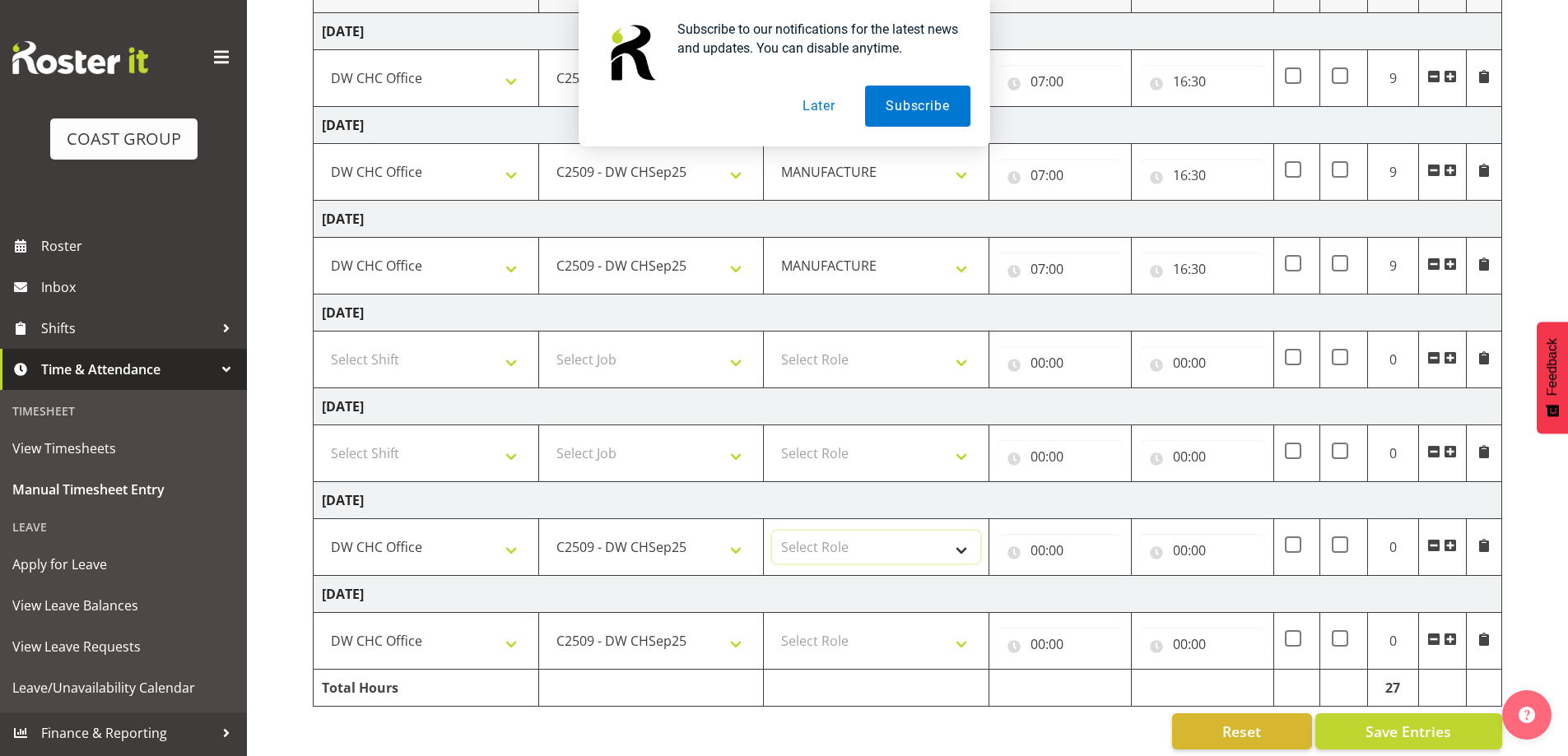
select select "218"
click at [772, 531] on select "Select Role MANUFACTURE Manufacture" at bounding box center [876, 547] width 208 height 33
click at [896, 643] on select "Select Role MANUFACTURE Manufacture" at bounding box center [876, 641] width 208 height 33
click at [899, 654] on select "Select Role MANUFACTURE Manufacture" at bounding box center [876, 641] width 208 height 33
click at [915, 657] on select "Select Role MANUFACTURE Manufacture" at bounding box center [876, 641] width 208 height 33
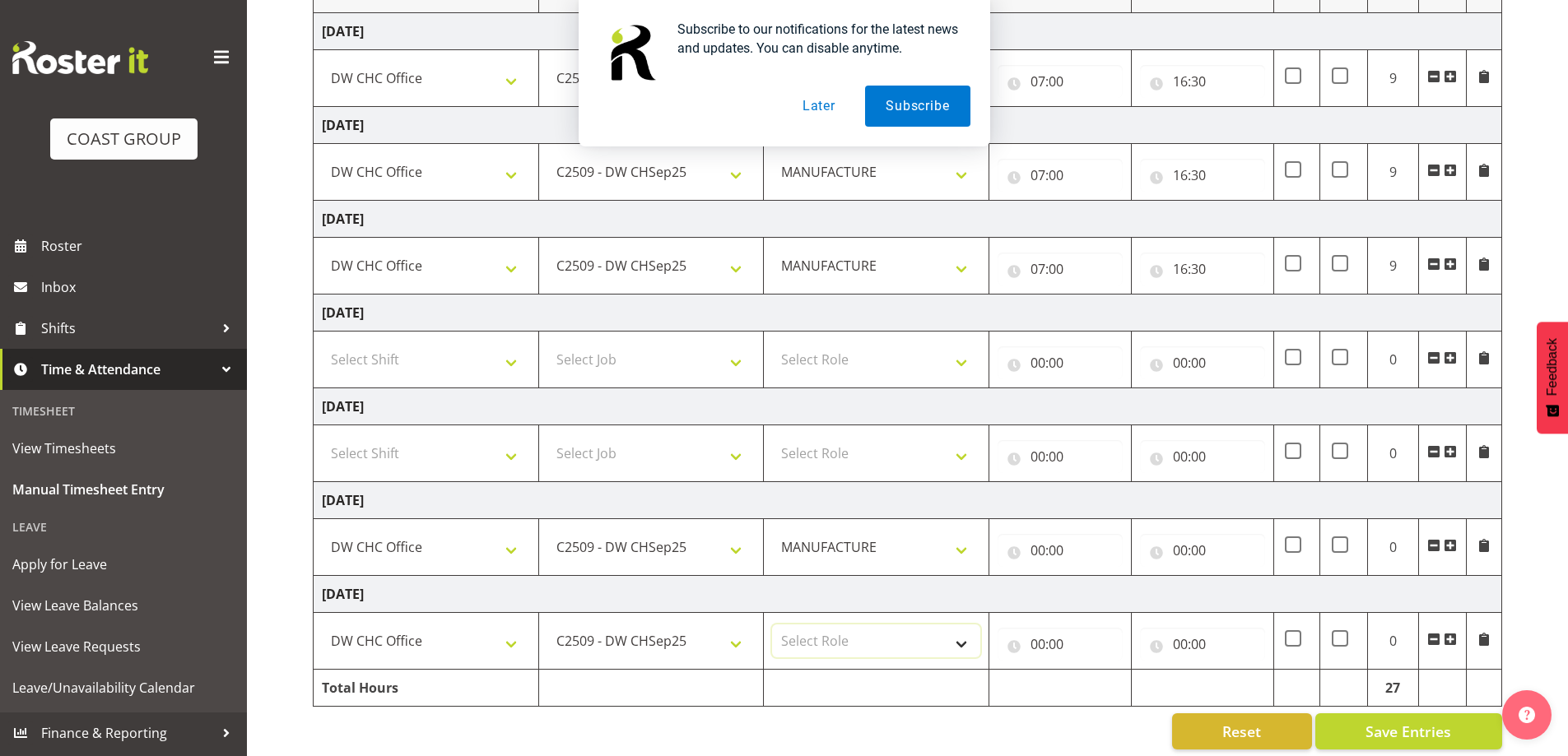
select select "218"
click at [772, 624] on select "Select Role MANUFACTURE Manufacture" at bounding box center [876, 641] width 208 height 33
click at [1065, 545] on input "00:00" at bounding box center [1060, 551] width 125 height 33
click at [1108, 600] on select "00 01 02 03 04 05 06 07 08 09 10 11 12 13 14 15 16 17 18 19 20 21 22 23" at bounding box center [1109, 593] width 37 height 33
select select "7"
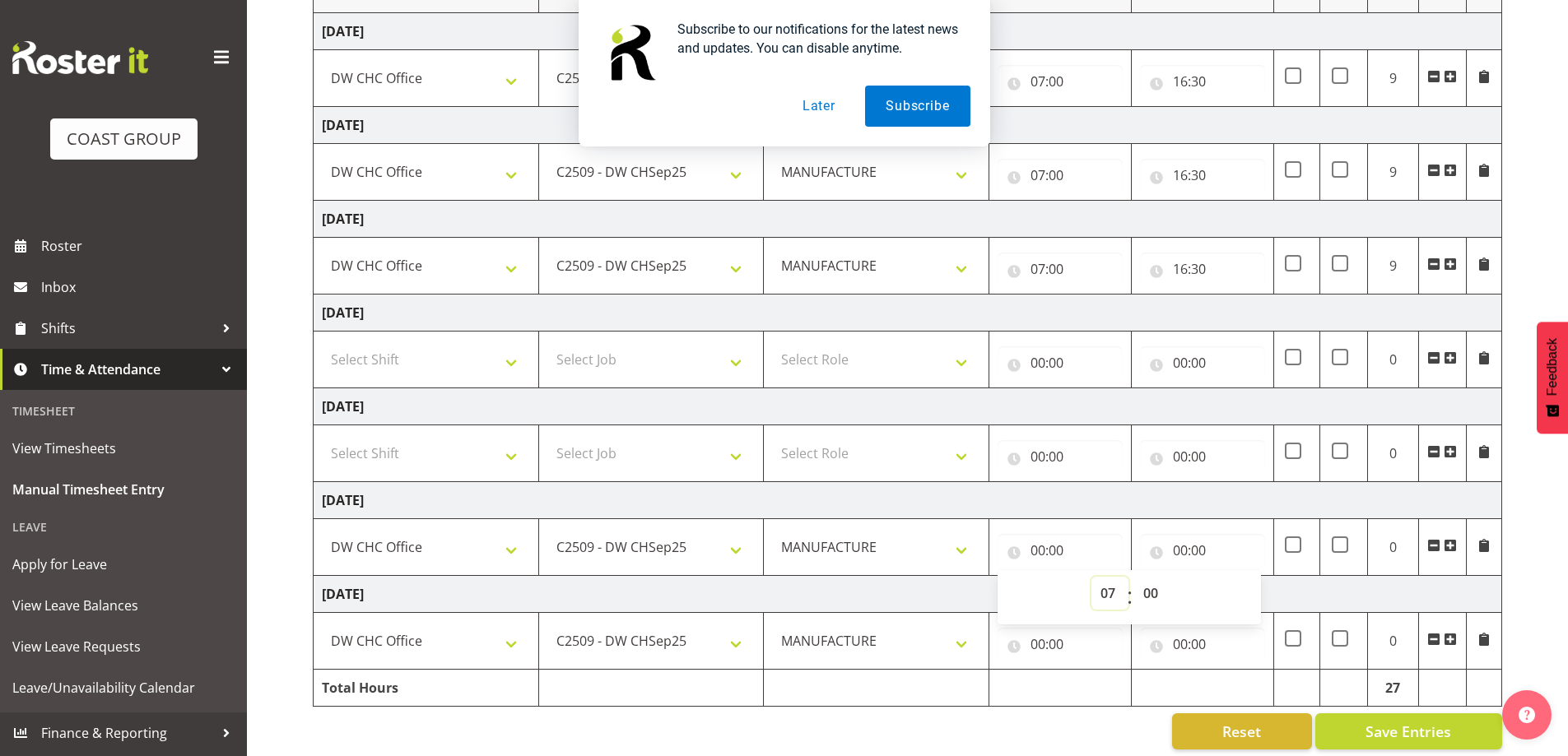
click at [1091, 577] on select "00 01 02 03 04 05 06 07 08 09 10 11 12 13 14 15 16 17 18 19 20 21 22 23" at bounding box center [1109, 593] width 37 height 33
type input "07:00"
click at [1179, 532] on div "00:00 00 01 02 03 04 05 06 07 08 09 10 11 12 13 14 15 16 17 18 19 20 21 22 23 :…" at bounding box center [1202, 547] width 125 height 40
click at [1186, 542] on input "00:00" at bounding box center [1202, 551] width 125 height 33
drag, startPoint x: 1246, startPoint y: 600, endPoint x: 1257, endPoint y: 590, distance: 14.9
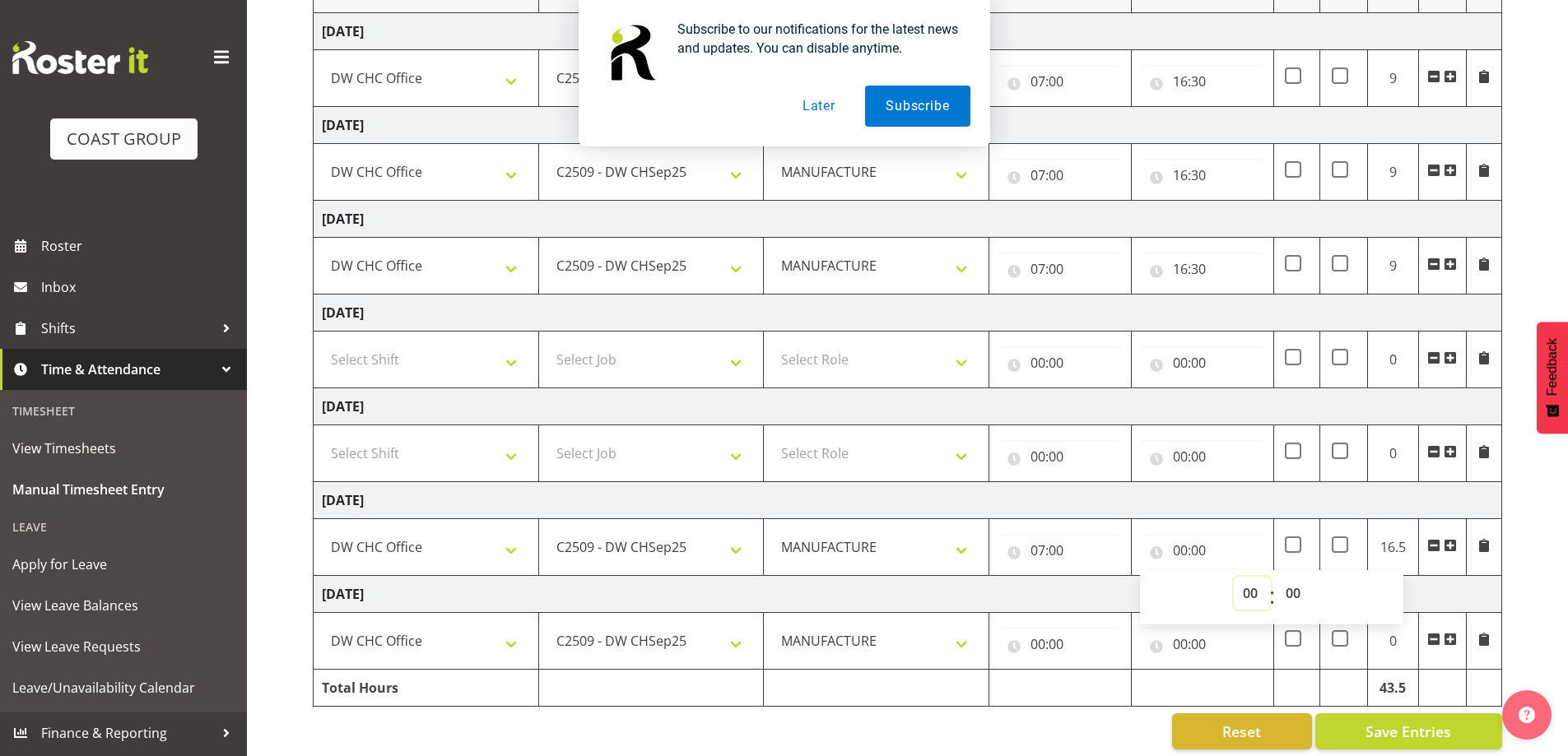
click at [1246, 600] on select "00 01 02 03 04 05 06 07 08 09 10 11 12 13 14 15 16 17 18 19 20 21 22 23" at bounding box center [1252, 593] width 37 height 33
select select "16"
click at [1234, 577] on select "00 01 02 03 04 05 06 07 08 09 10 11 12 13 14 15 16 17 18 19 20 21 22 23" at bounding box center [1252, 593] width 37 height 33
type input "16:00"
click at [1290, 592] on select "00 01 02 03 04 05 06 07 08 09 10 11 12 13 14 15 16 17 18 19 20 21 22 23 24 25 2…" at bounding box center [1295, 593] width 37 height 33
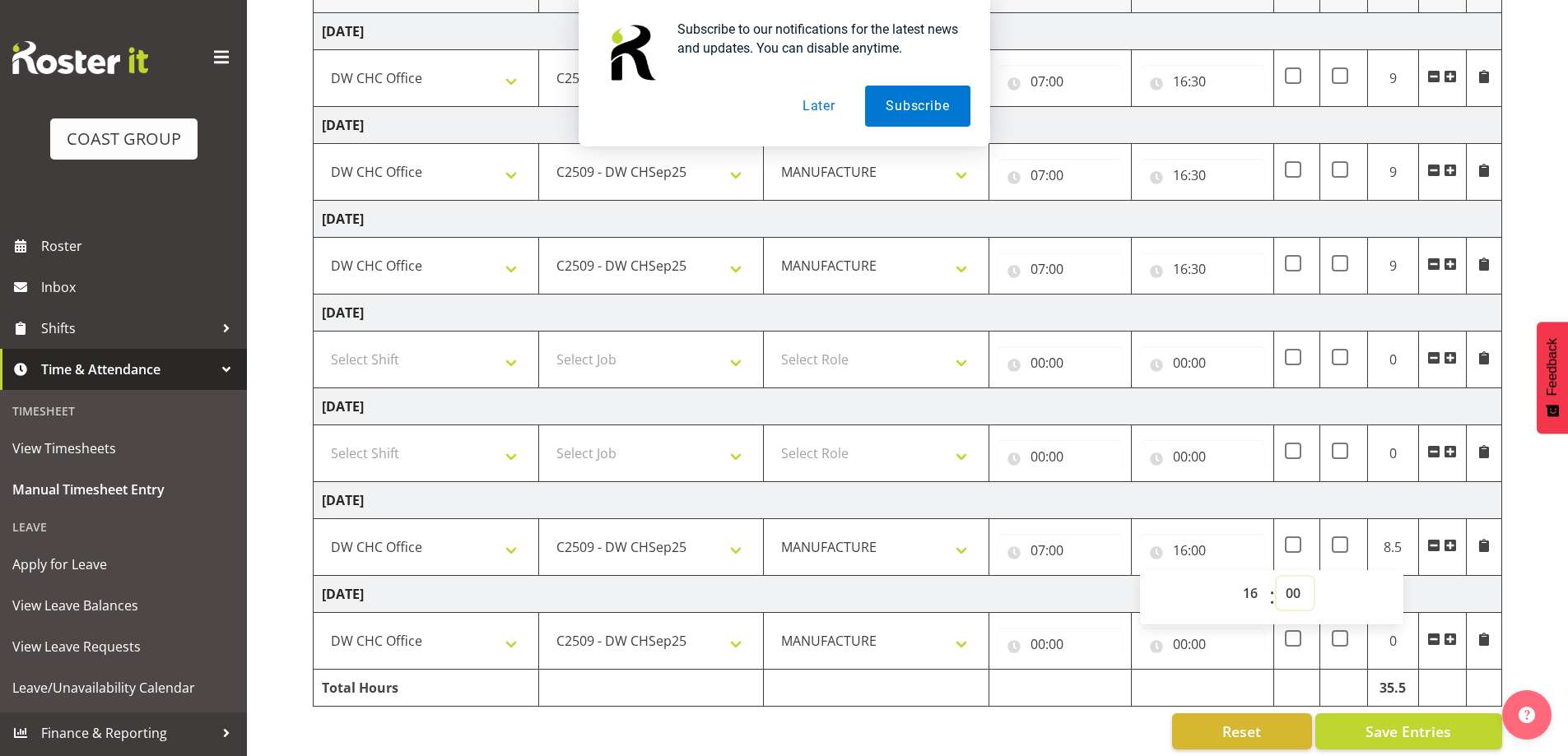
select select "30"
click at [1277, 577] on select "00 01 02 03 04 05 06 07 08 09 10 11 12 13 14 15 16 17 18 19 20 21 22 23 24 25 2…" at bounding box center [1295, 593] width 37 height 33
type input "16:30"
click at [1064, 631] on input "00:00" at bounding box center [1060, 644] width 125 height 33
click at [1096, 679] on select "00 01 02 03 04 05 06 07 08 09 10 11 12 13 14 15 16 17 18 19 20 21 22 23" at bounding box center [1109, 687] width 37 height 33
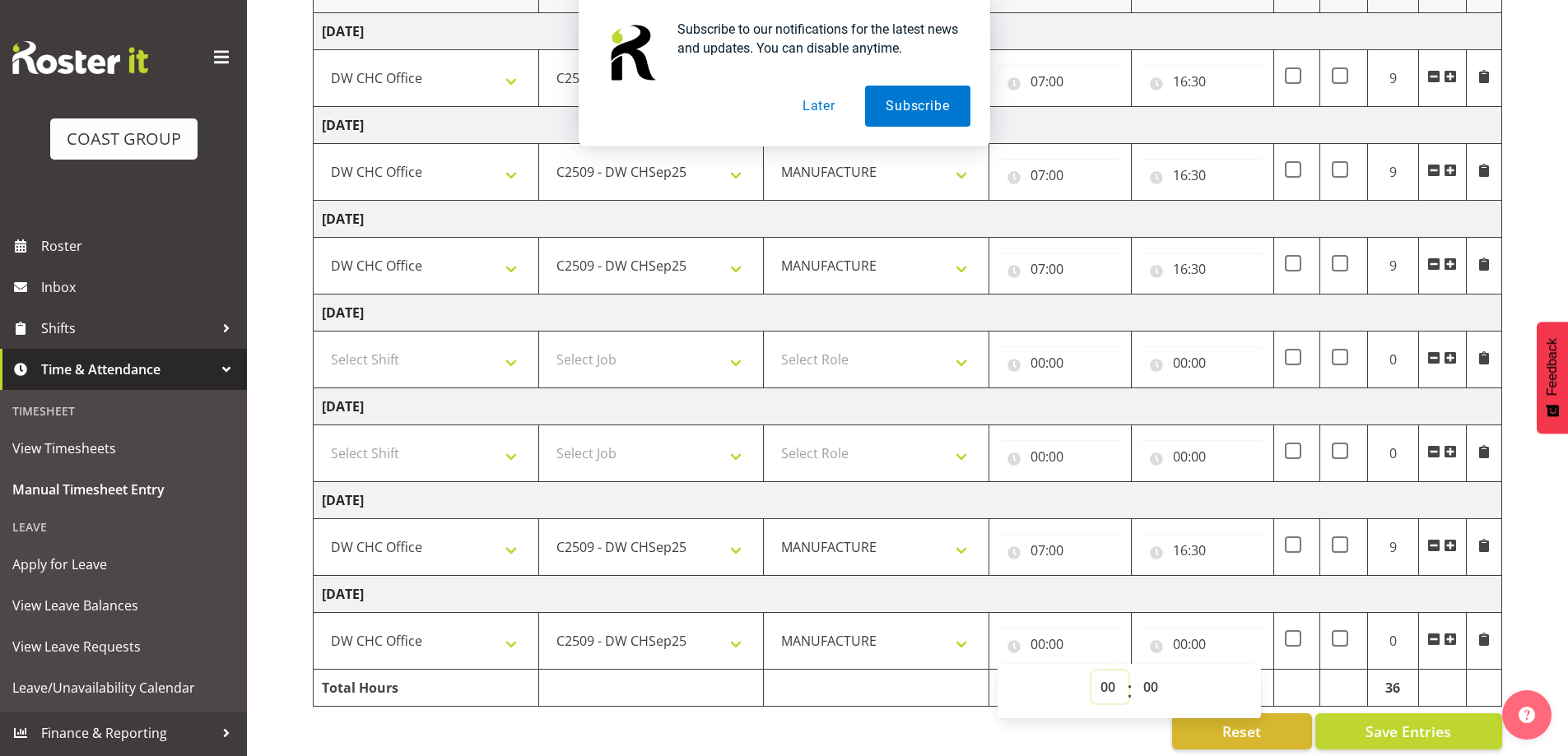
select select "7"
click at [1091, 670] on select "00 01 02 03 04 05 06 07 08 09 10 11 12 13 14 15 16 17 18 19 20 21 22 23" at bounding box center [1109, 687] width 37 height 33
type input "07:00"
click at [1173, 642] on input "00:00" at bounding box center [1202, 644] width 125 height 33
drag, startPoint x: 1238, startPoint y: 682, endPoint x: 1250, endPoint y: 673, distance: 15.0
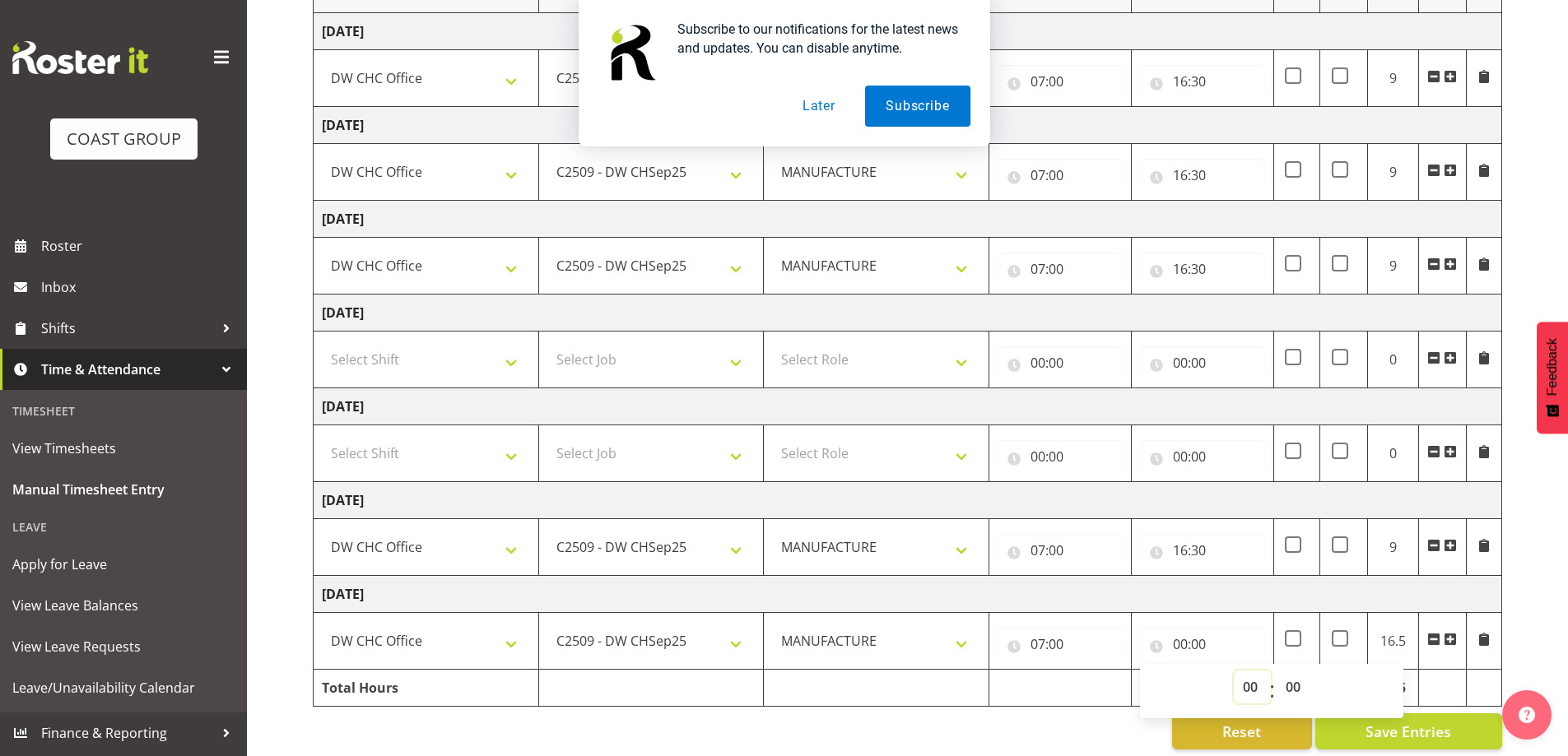
click at [1238, 682] on select "00 01 02 03 04 05 06 07 08 09 10 11 12 13 14 15 16 17 18 19 20 21 22 23" at bounding box center [1252, 687] width 37 height 33
select select "16"
click at [1234, 670] on select "00 01 02 03 04 05 06 07 08 09 10 11 12 13 14 15 16 17 18 19 20 21 22 23" at bounding box center [1252, 687] width 37 height 33
type input "16:00"
click at [1291, 690] on select "00 01 02 03 04 05 06 07 08 09 10 11 12 13 14 15 16 17 18 19 20 21 22 23 24 25 2…" at bounding box center [1295, 687] width 37 height 33
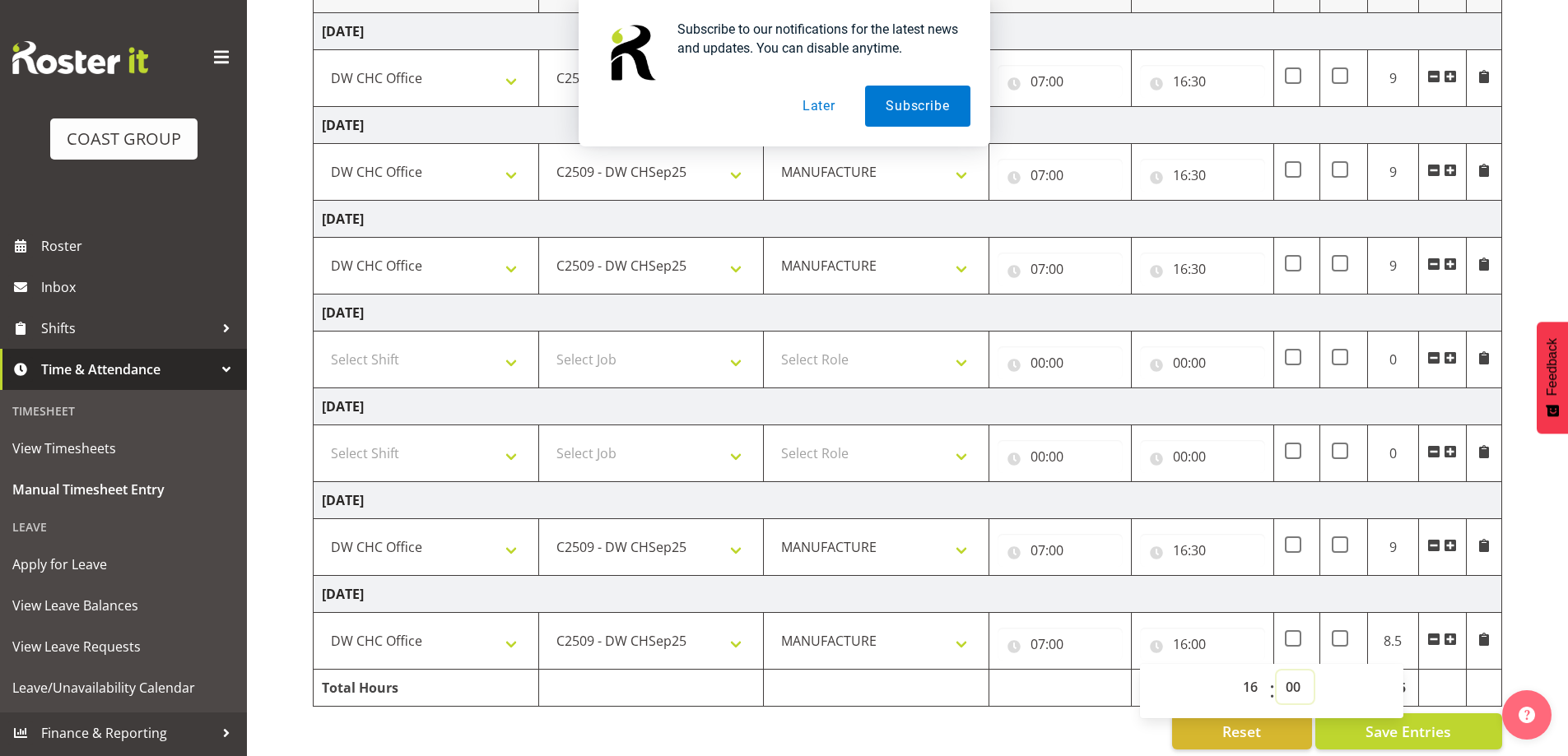
select select "30"
click at [1277, 670] on select "00 01 02 03 04 05 06 07 08 09 10 11 12 13 14 15 16 17 18 19 20 21 22 23 24 25 2…" at bounding box center [1295, 687] width 37 height 33
type input "16:30"
click at [1221, 582] on td "[DATE]" at bounding box center [908, 594] width 1188 height 37
click at [1261, 724] on span "Reset" at bounding box center [1241, 731] width 39 height 22
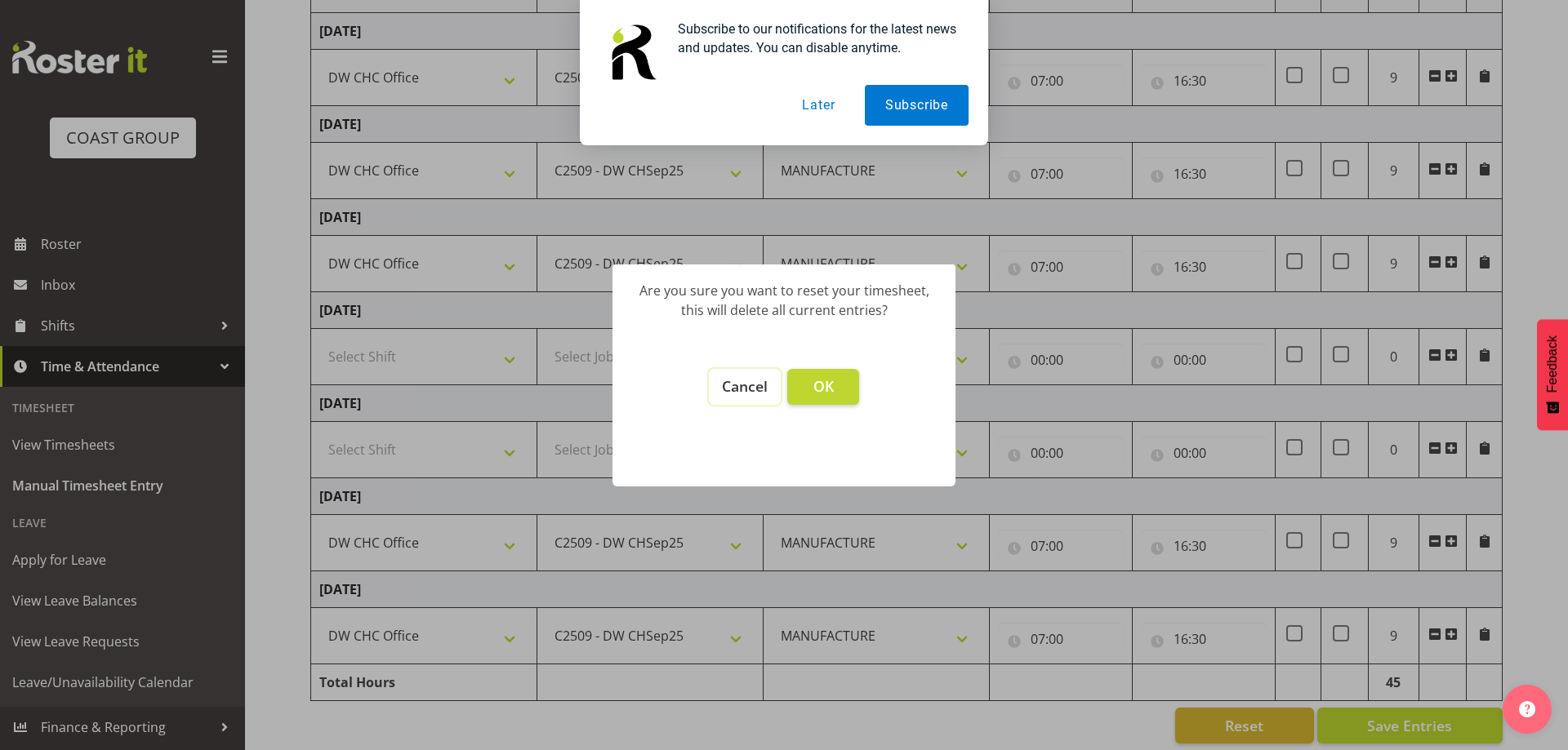
click at [756, 391] on span "Cancel" at bounding box center [744, 385] width 46 height 20
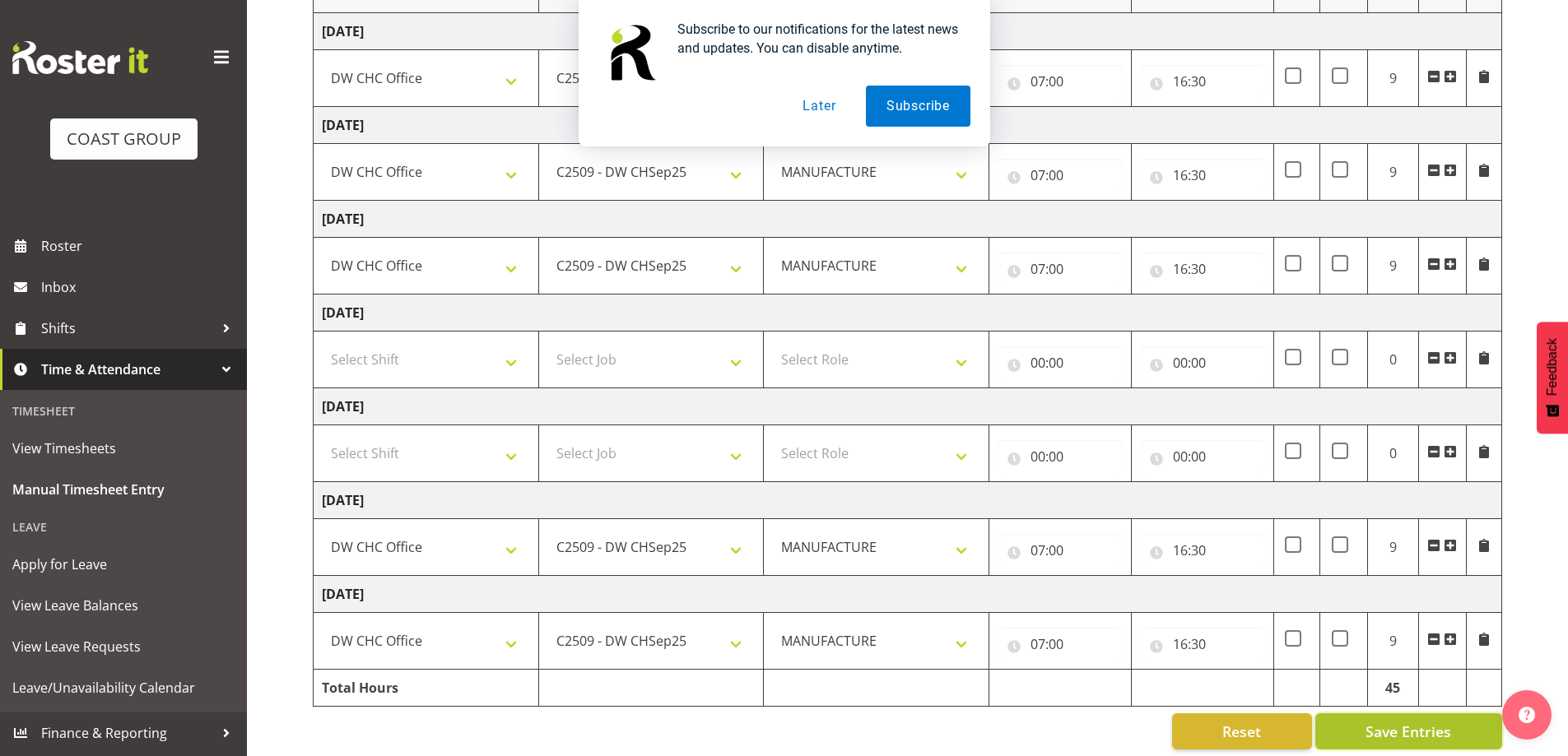
click at [1349, 727] on button "Save Entries" at bounding box center [1408, 732] width 186 height 36
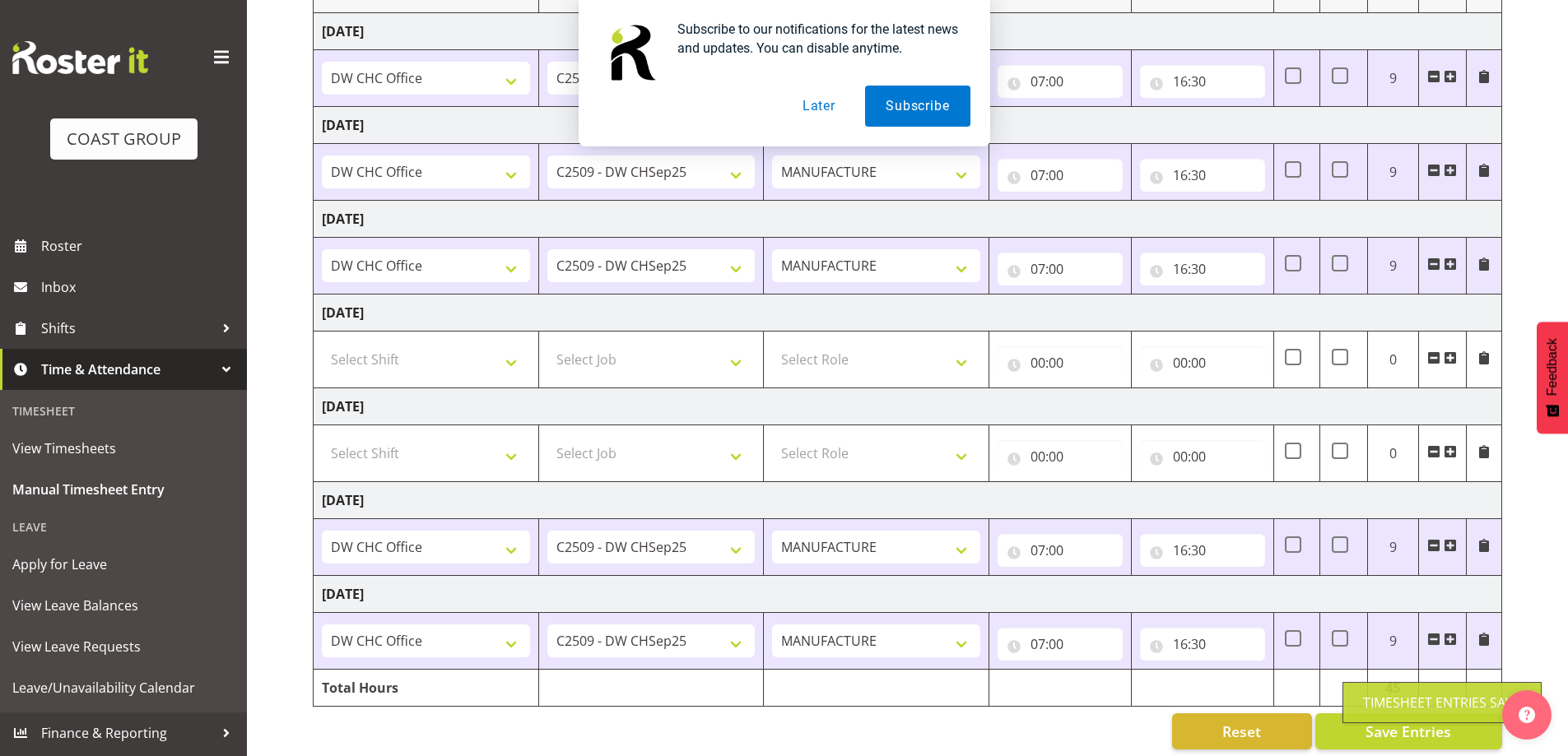
click at [836, 113] on button "Later" at bounding box center [819, 106] width 74 height 41
